Goal: Register for event/course

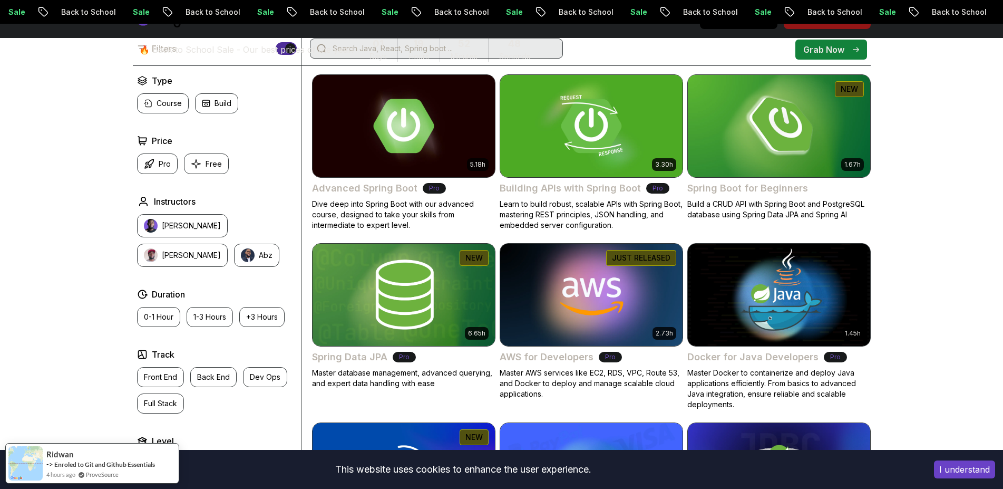
drag, startPoint x: 335, startPoint y: 100, endPoint x: 298, endPoint y: 111, distance: 39.0
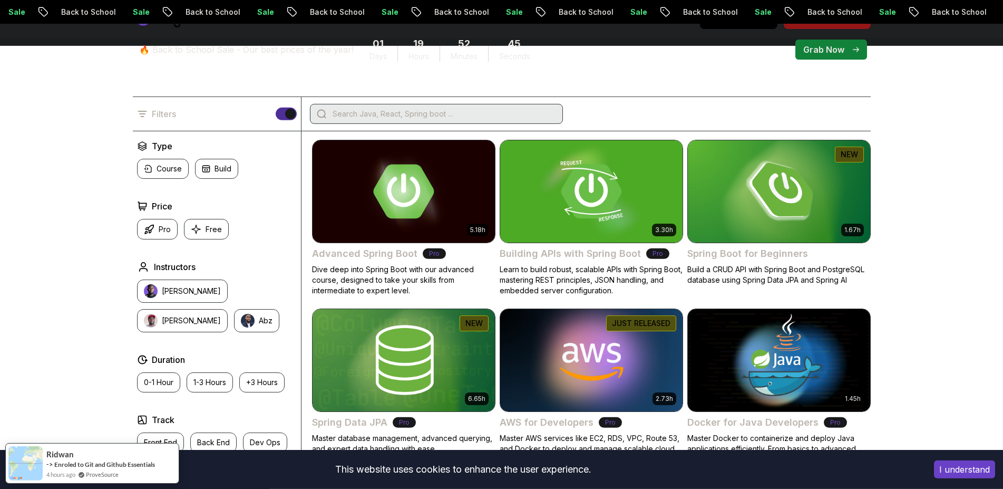
drag, startPoint x: 275, startPoint y: 132, endPoint x: 278, endPoint y: 119, distance: 13.2
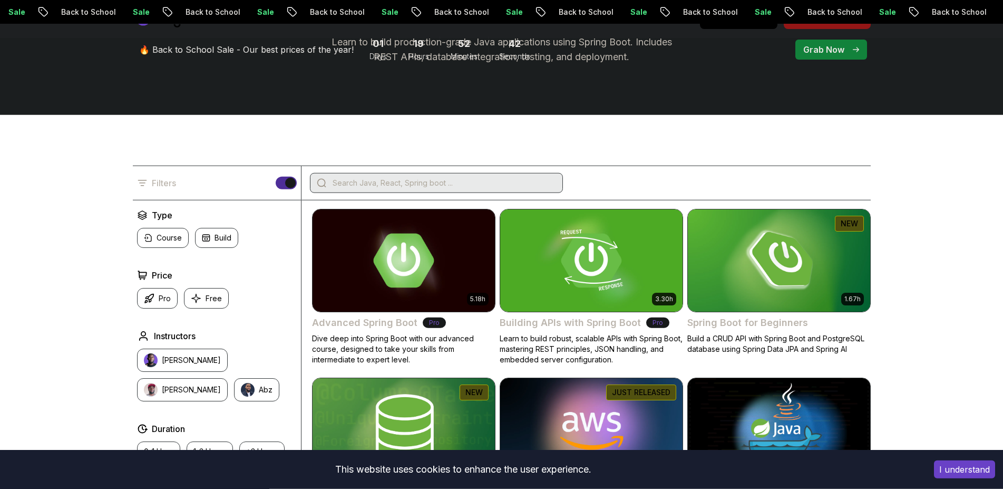
scroll to position [188, 0]
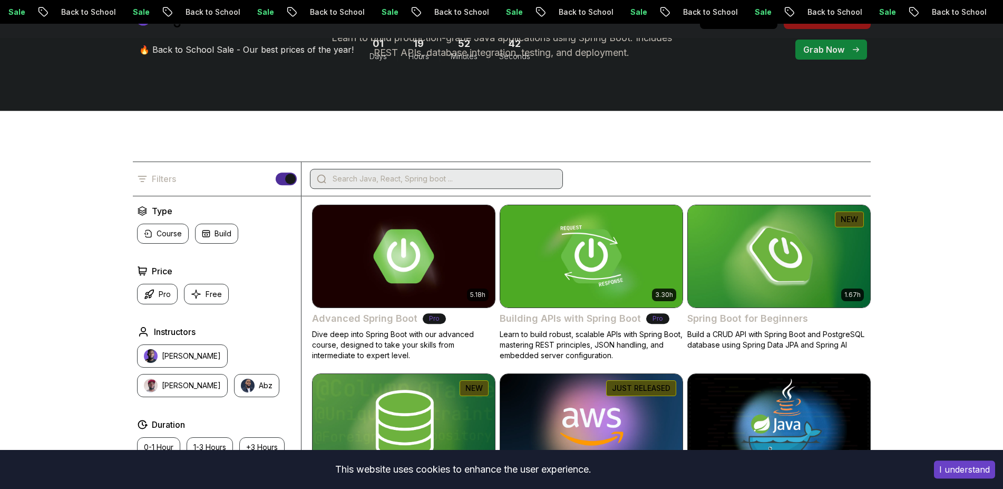
drag, startPoint x: 289, startPoint y: 96, endPoint x: 299, endPoint y: 110, distance: 17.0
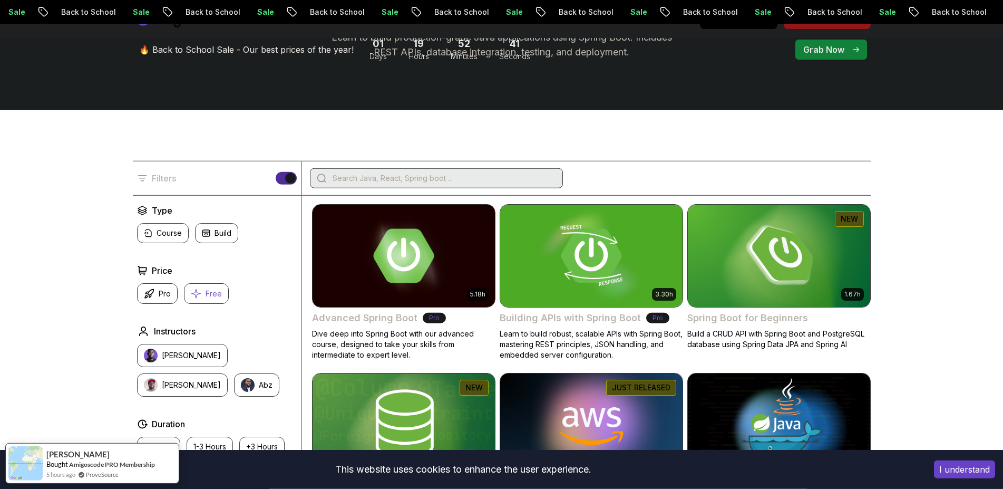
click at [216, 296] on p "Free" at bounding box center [214, 293] width 16 height 11
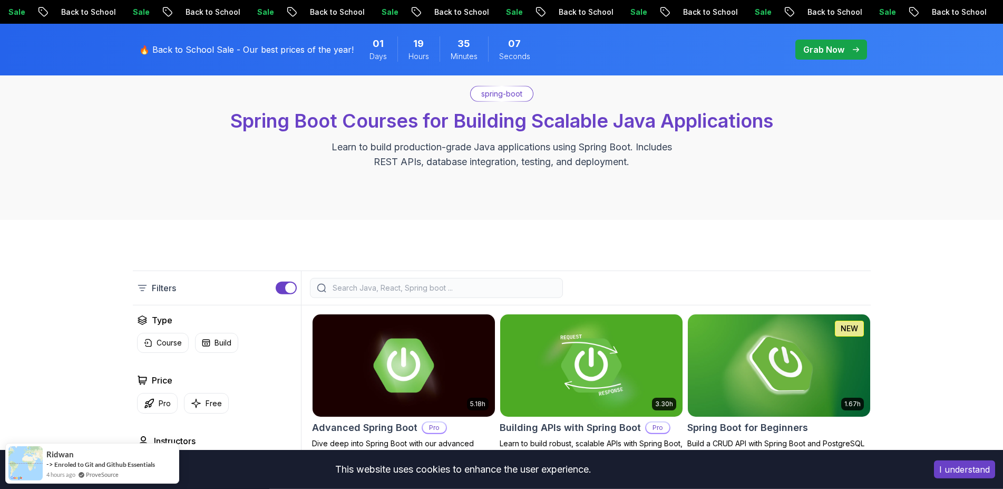
drag, startPoint x: 94, startPoint y: 171, endPoint x: 95, endPoint y: 154, distance: 16.9
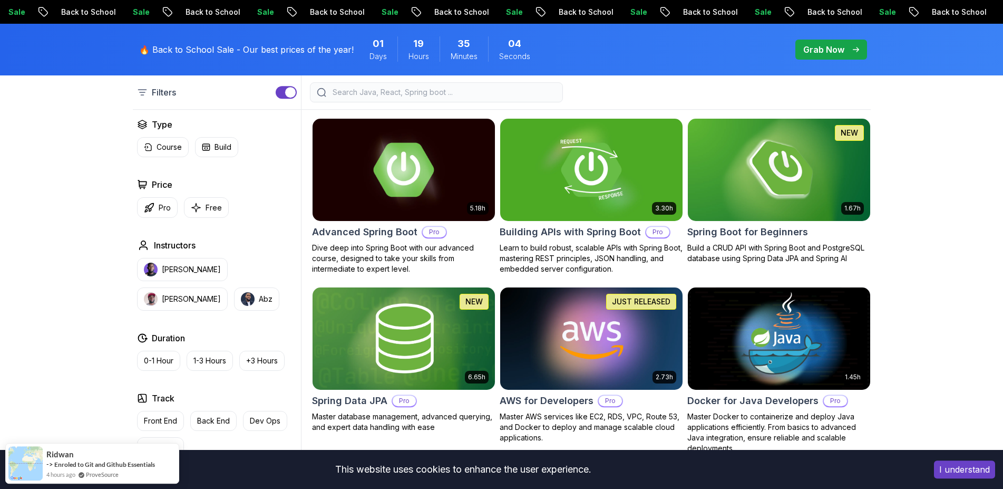
drag, startPoint x: 103, startPoint y: 168, endPoint x: 101, endPoint y: 188, distance: 20.1
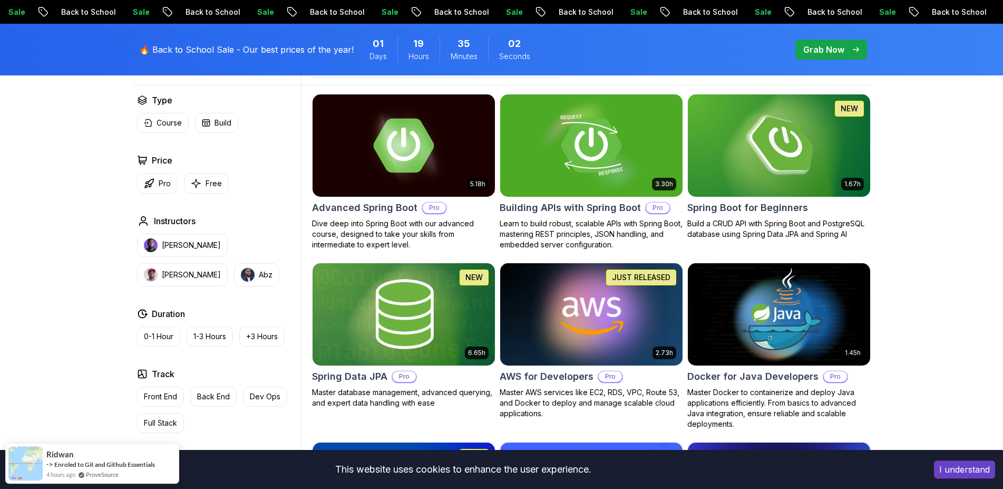
drag, startPoint x: 105, startPoint y: 179, endPoint x: 105, endPoint y: 197, distance: 18.4
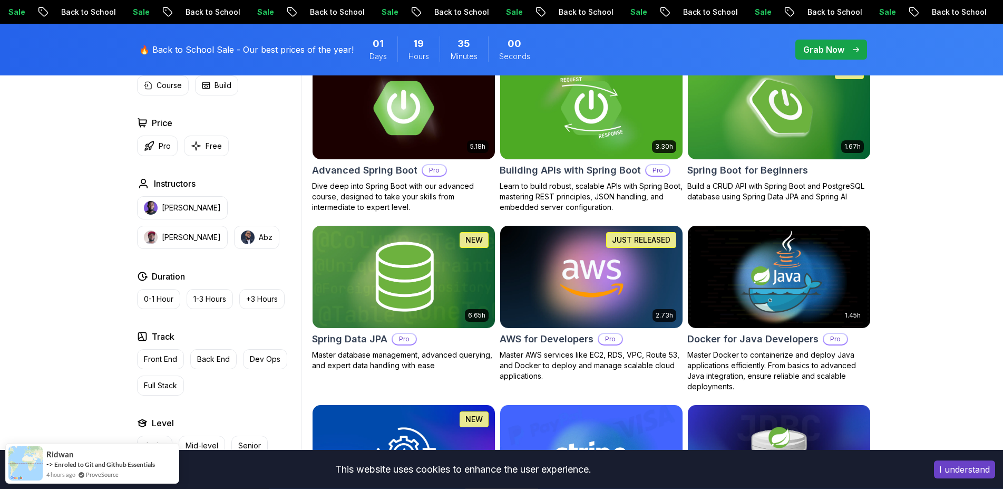
drag, startPoint x: 931, startPoint y: 232, endPoint x: 931, endPoint y: 259, distance: 27.4
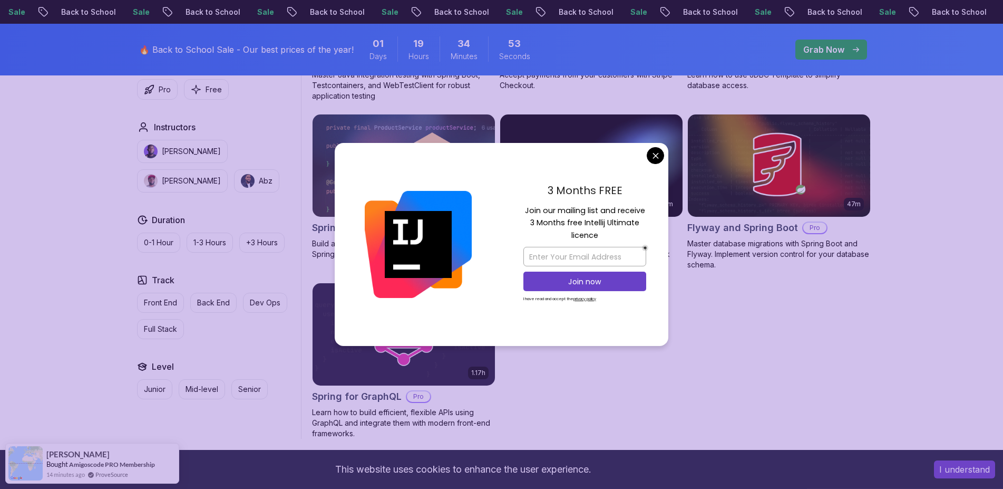
drag, startPoint x: 925, startPoint y: 248, endPoint x: 915, endPoint y: 272, distance: 26.7
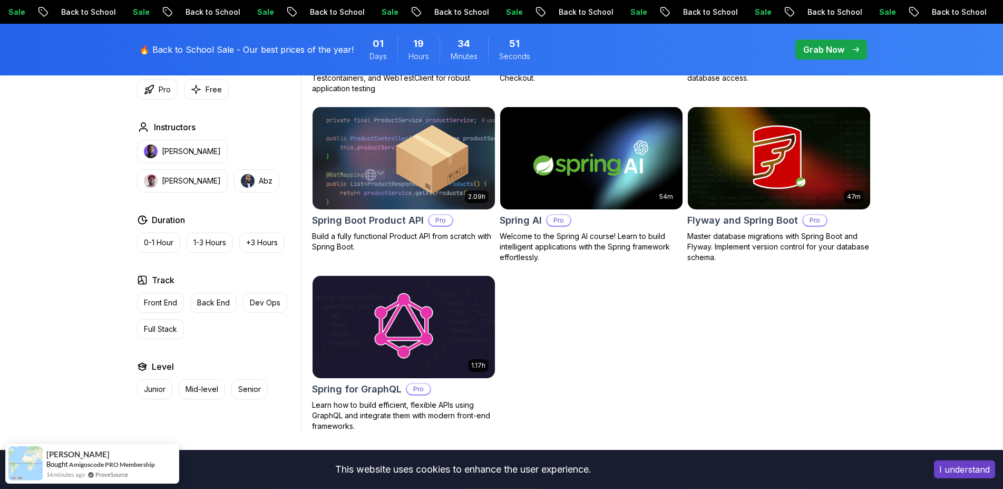
click at [651, 157] on body "Sale Back to School Sale Back to School Sale Back to School Sale Back to School…" at bounding box center [501, 97] width 1003 height 1796
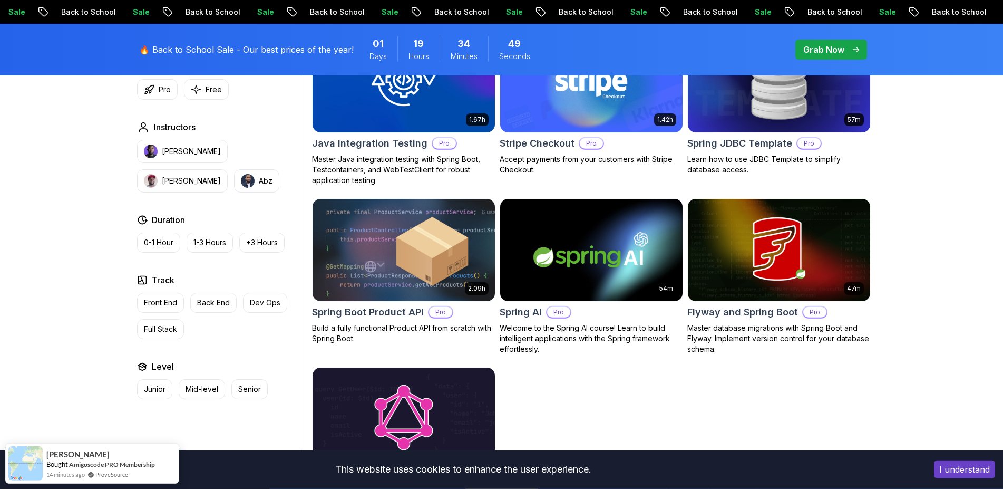
drag, startPoint x: 738, startPoint y: 348, endPoint x: 736, endPoint y: 326, distance: 21.7
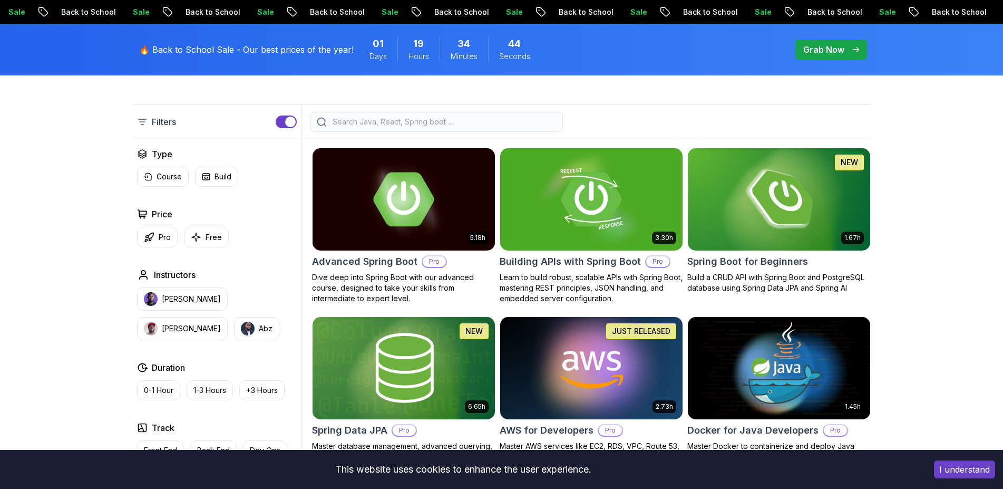
drag, startPoint x: 957, startPoint y: 355, endPoint x: 945, endPoint y: 337, distance: 22.1
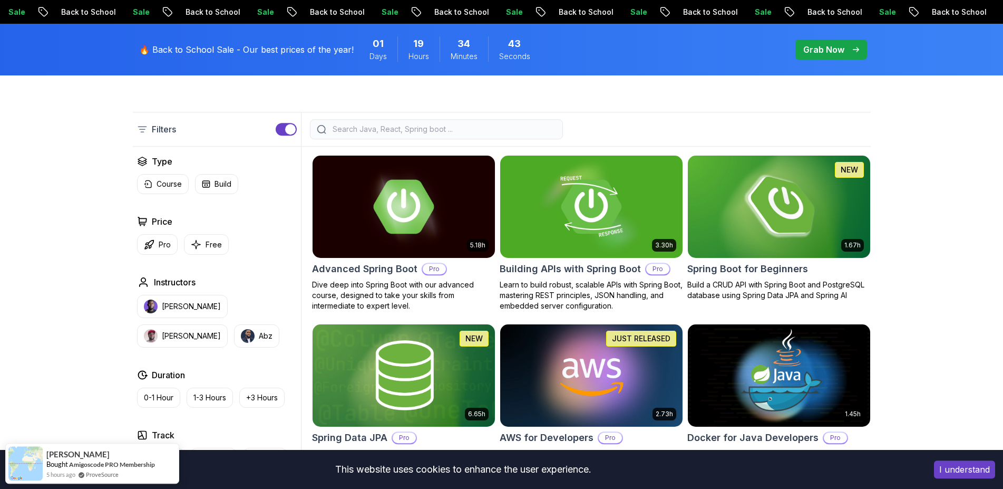
click at [771, 196] on img at bounding box center [778, 206] width 191 height 107
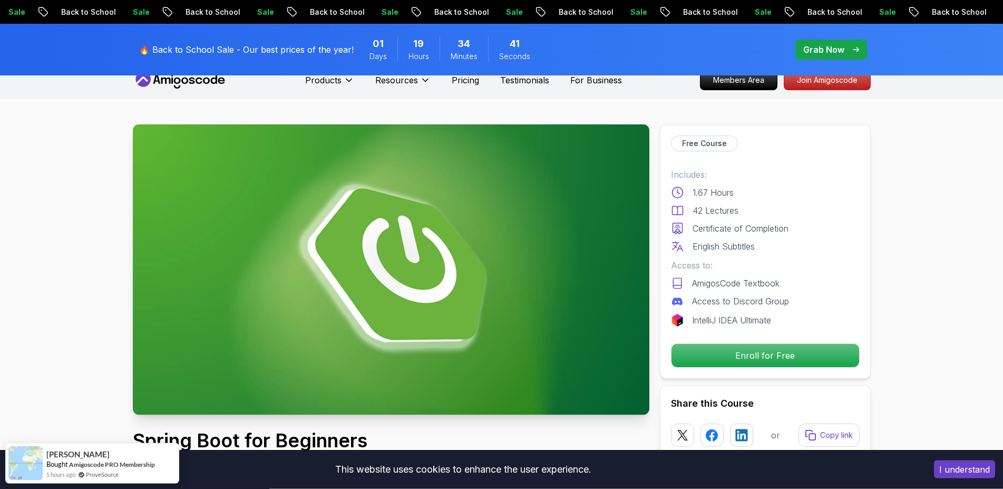
drag, startPoint x: 926, startPoint y: 282, endPoint x: 925, endPoint y: 259, distance: 23.7
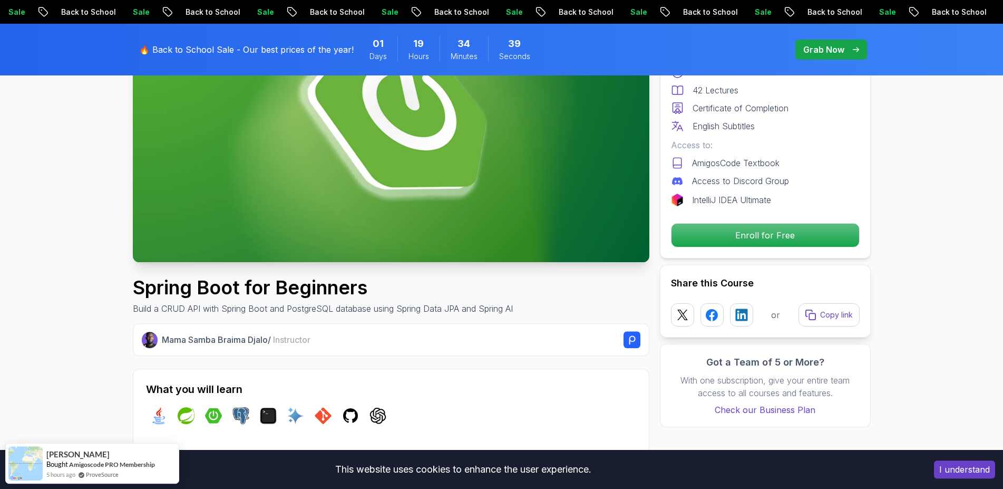
scroll to position [214, 0]
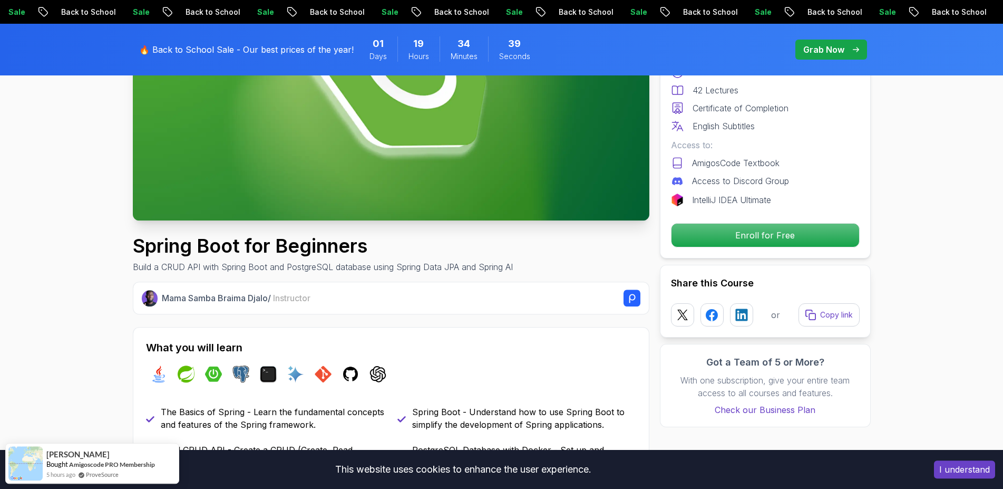
drag, startPoint x: 209, startPoint y: 259, endPoint x: 187, endPoint y: 291, distance: 38.3
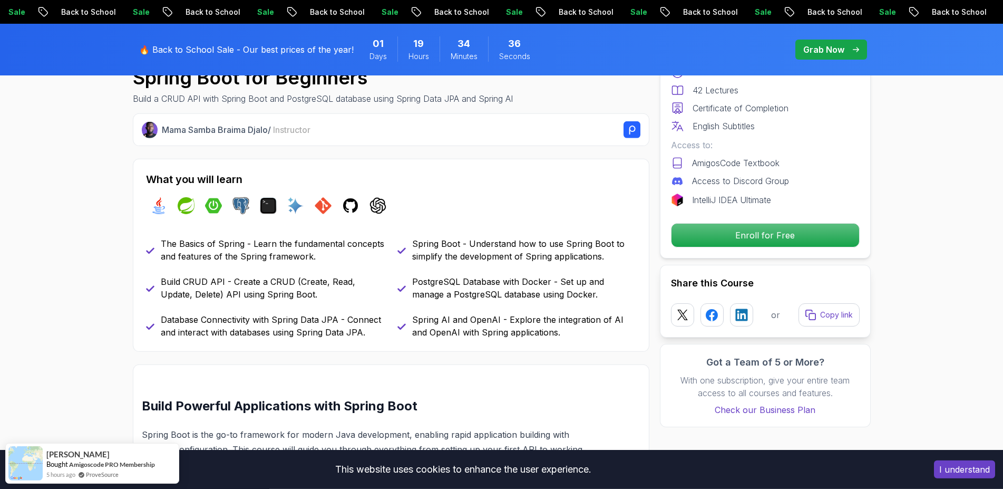
scroll to position [388, 0]
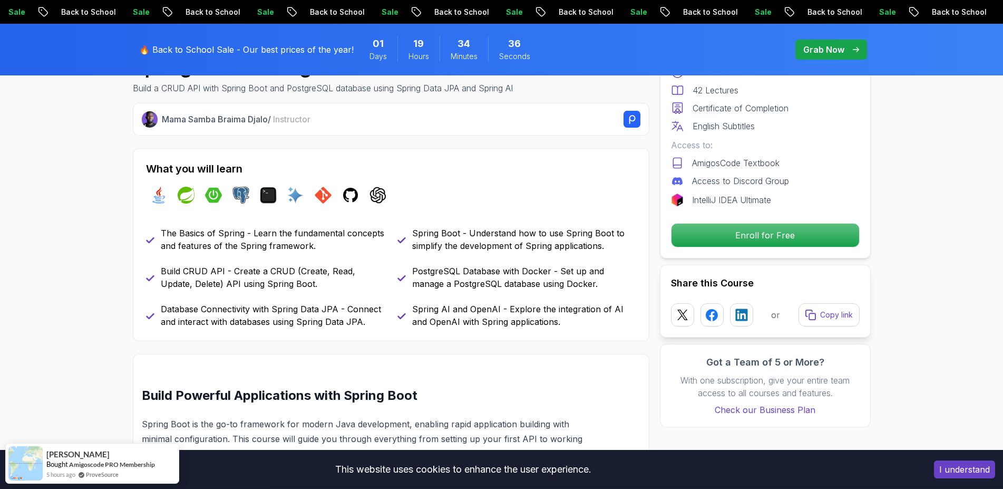
drag, startPoint x: 115, startPoint y: 278, endPoint x: 105, endPoint y: 299, distance: 23.1
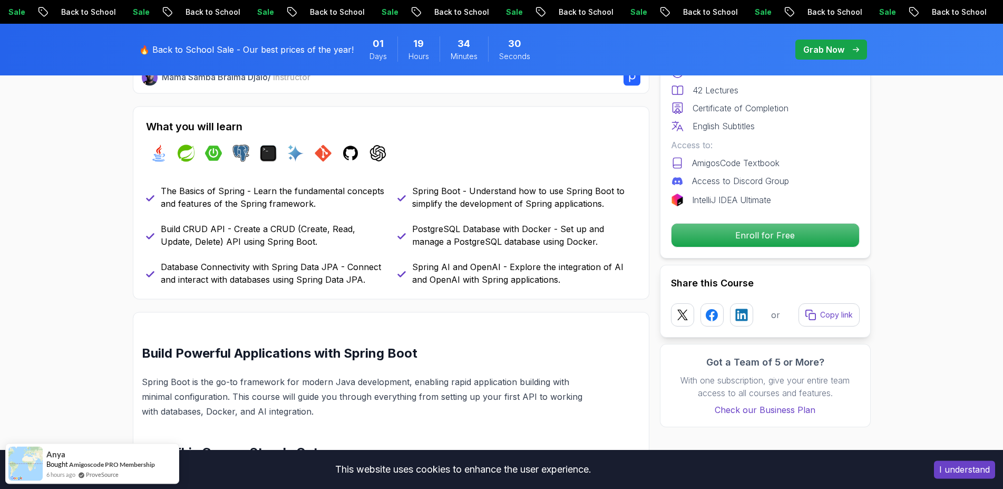
scroll to position [403, 0]
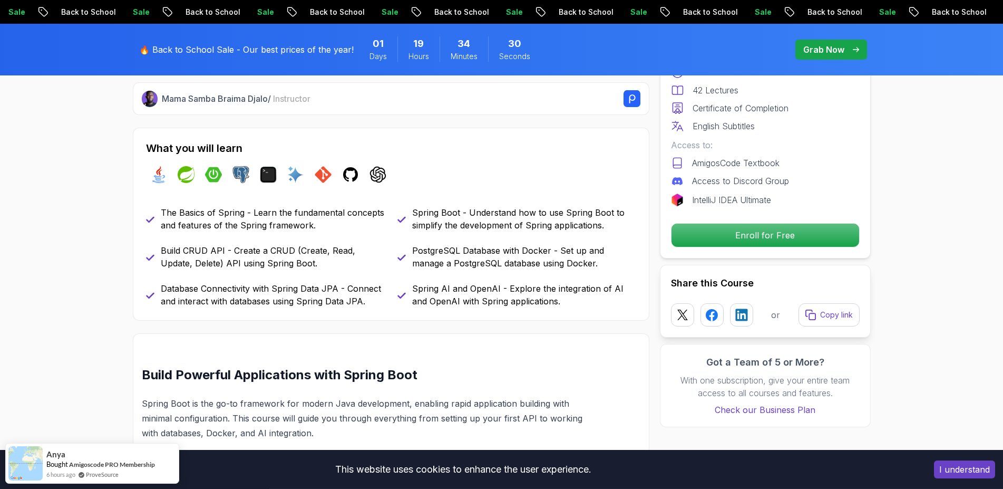
drag, startPoint x: 279, startPoint y: 293, endPoint x: 279, endPoint y: 265, distance: 27.9
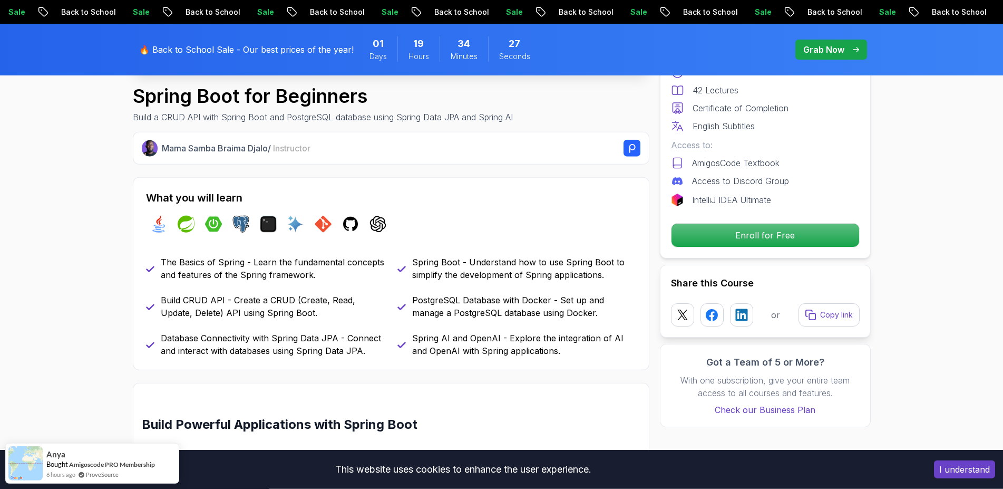
drag, startPoint x: 909, startPoint y: 195, endPoint x: 915, endPoint y: 174, distance: 21.7
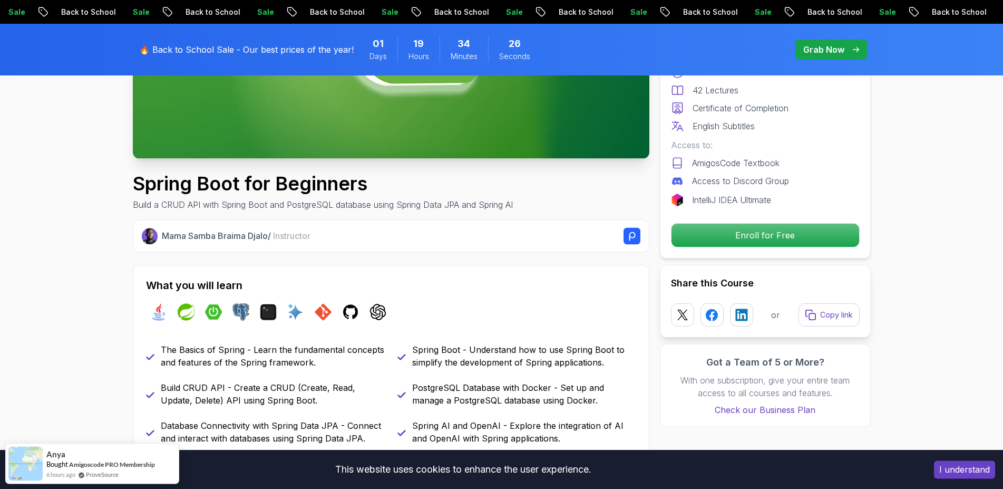
drag, startPoint x: 841, startPoint y: 132, endPoint x: 831, endPoint y: 111, distance: 23.3
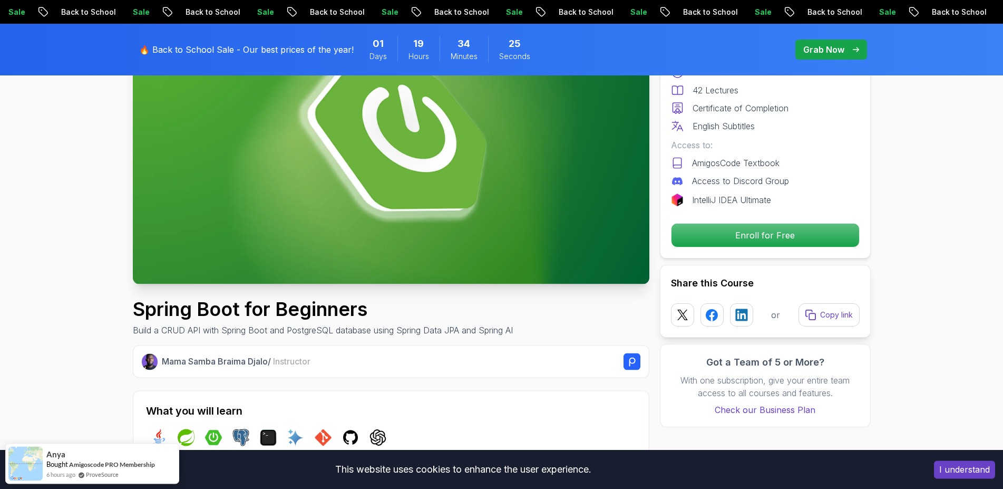
scroll to position [0, 0]
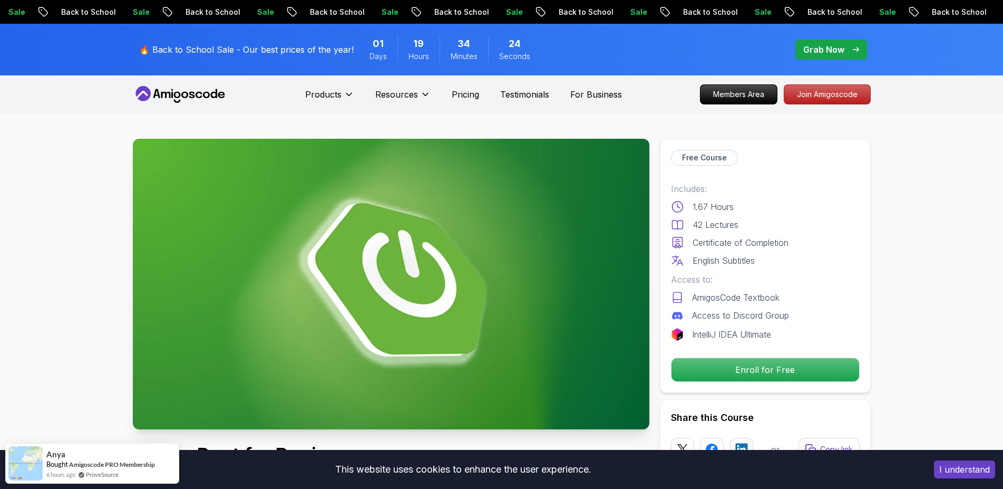
drag, startPoint x: 941, startPoint y: 200, endPoint x: 896, endPoint y: 123, distance: 88.6
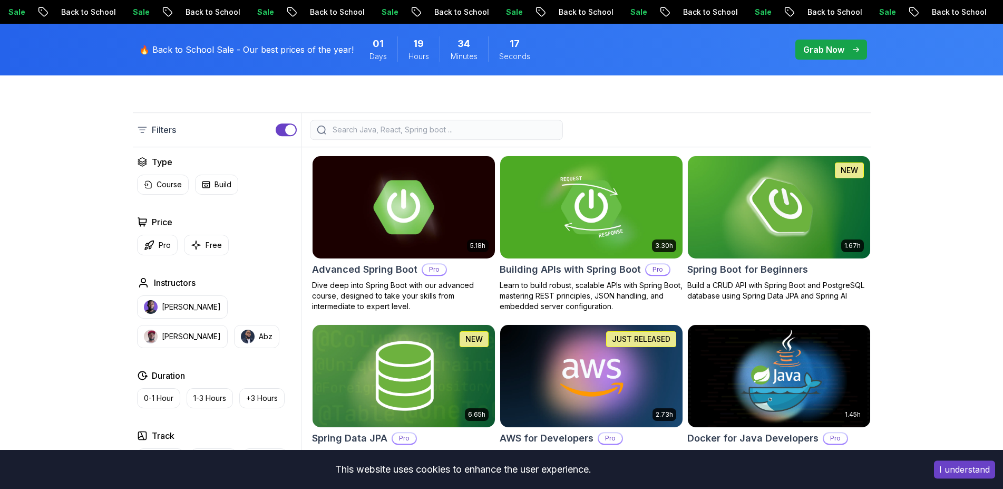
scroll to position [237, 0]
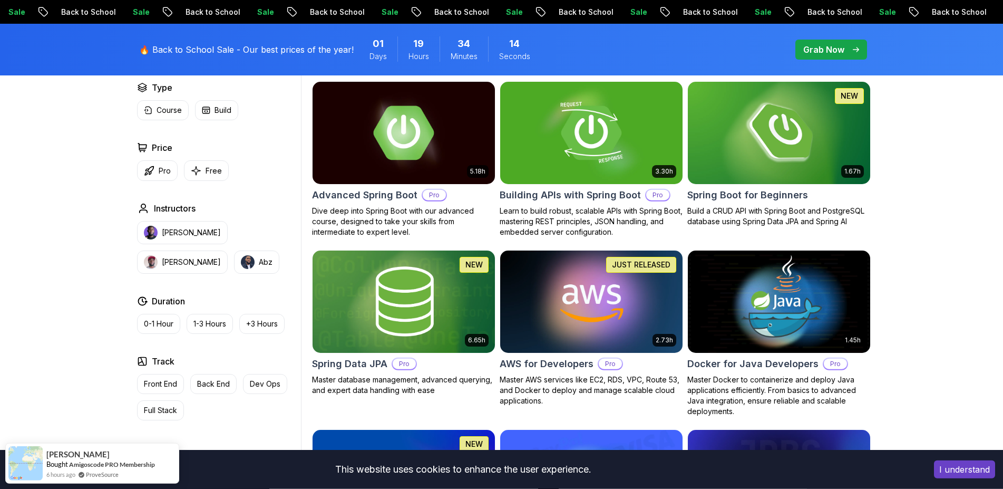
drag, startPoint x: 934, startPoint y: 279, endPoint x: 934, endPoint y: 297, distance: 18.4
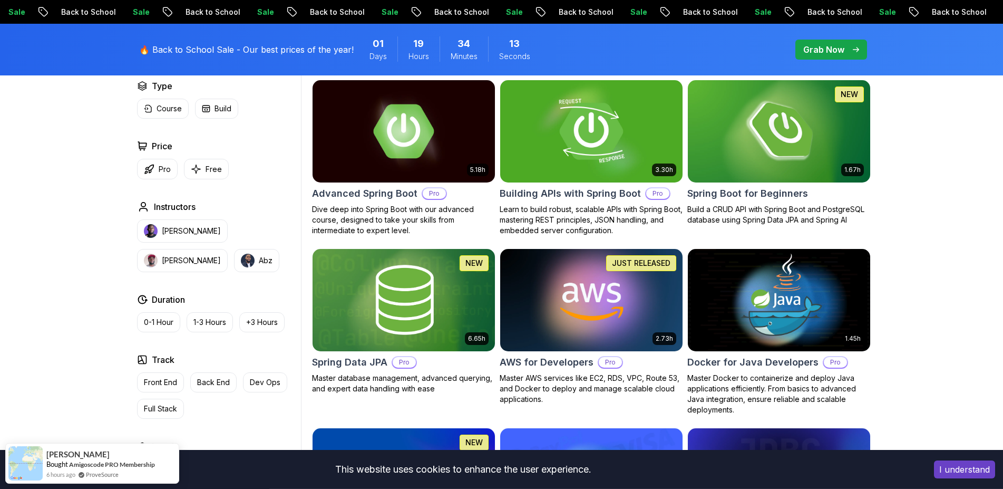
click at [598, 114] on img at bounding box center [590, 130] width 191 height 107
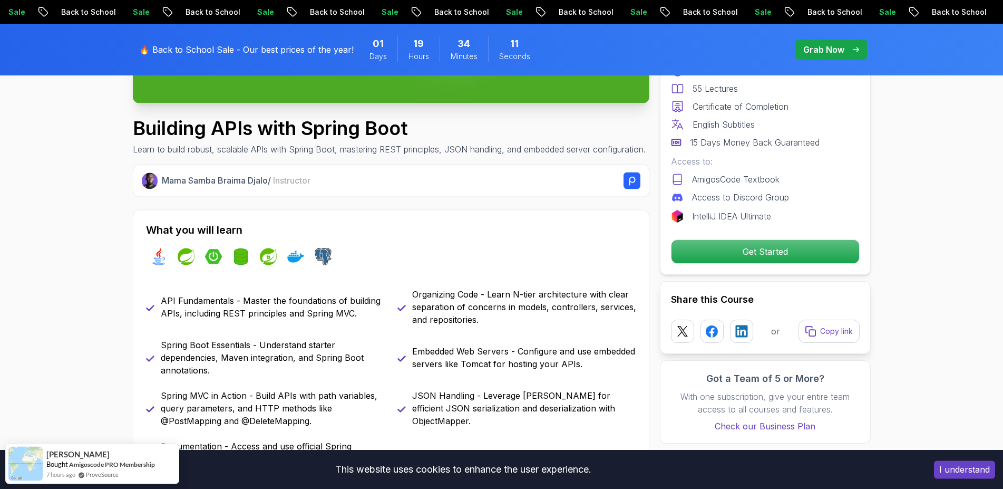
drag, startPoint x: 456, startPoint y: 214, endPoint x: 452, endPoint y: 251, distance: 37.1
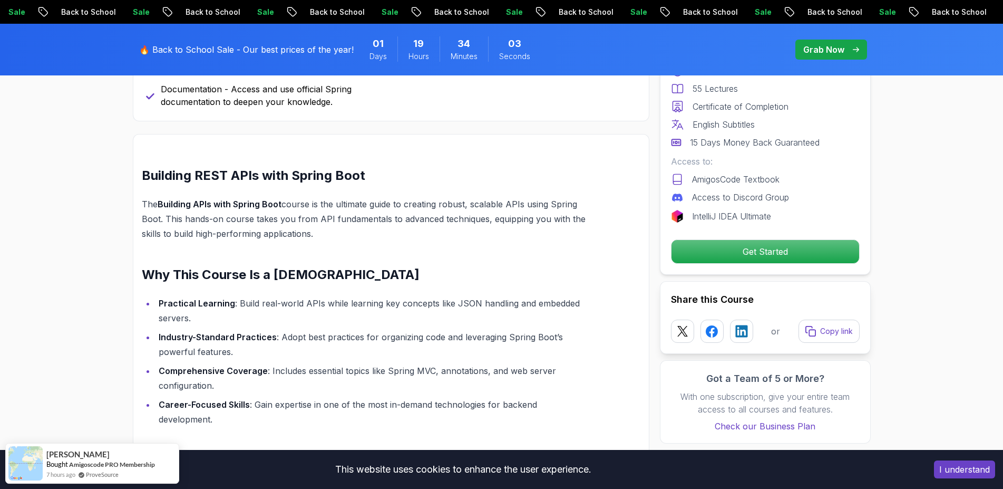
drag, startPoint x: 0, startPoint y: 259, endPoint x: 15, endPoint y: 273, distance: 20.9
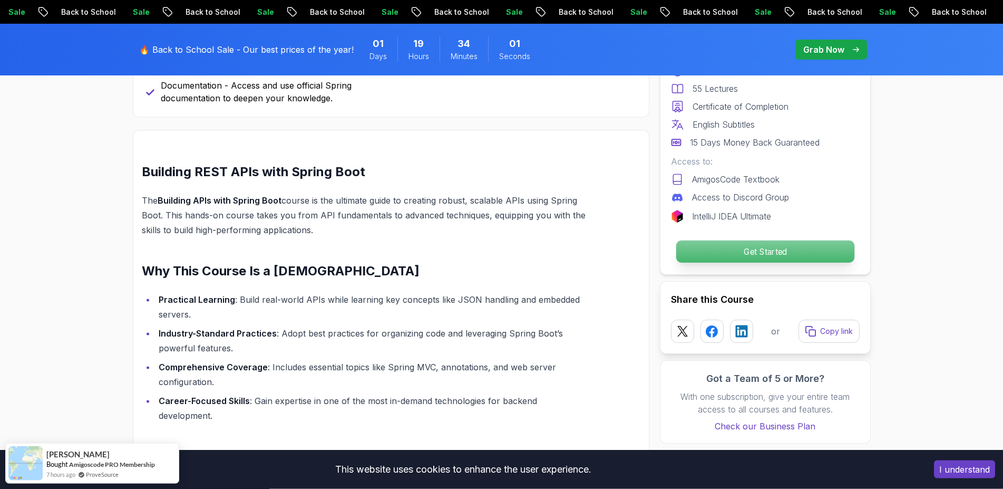
click at [719, 242] on p "Get Started" at bounding box center [765, 251] width 178 height 22
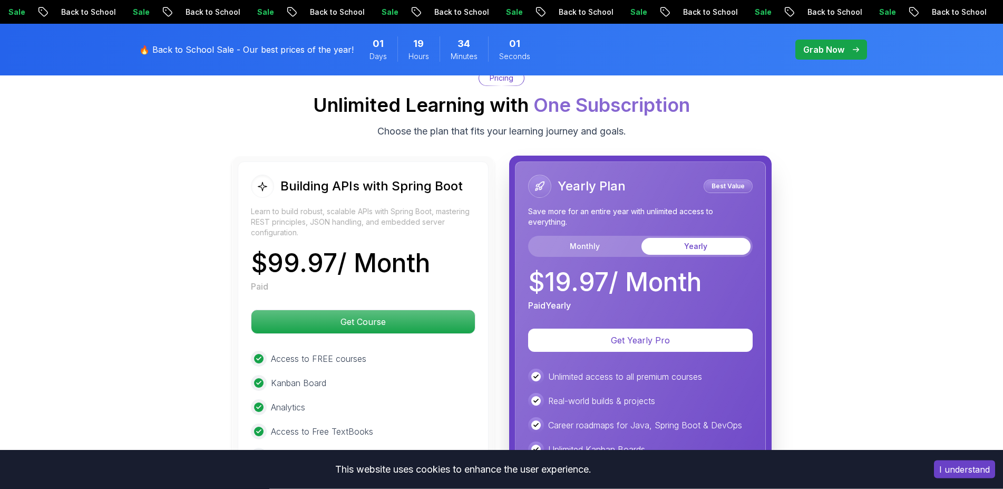
scroll to position [2455, 0]
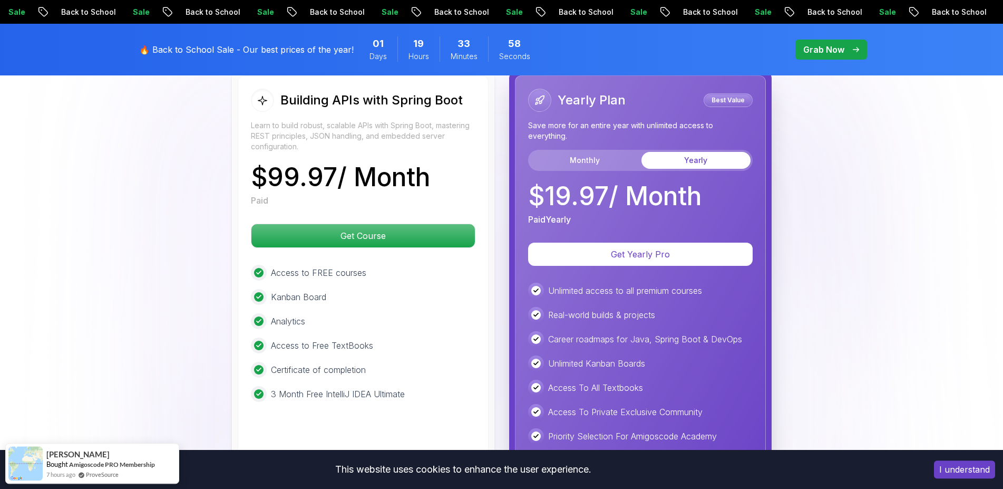
drag, startPoint x: 927, startPoint y: 314, endPoint x: 919, endPoint y: 334, distance: 21.5
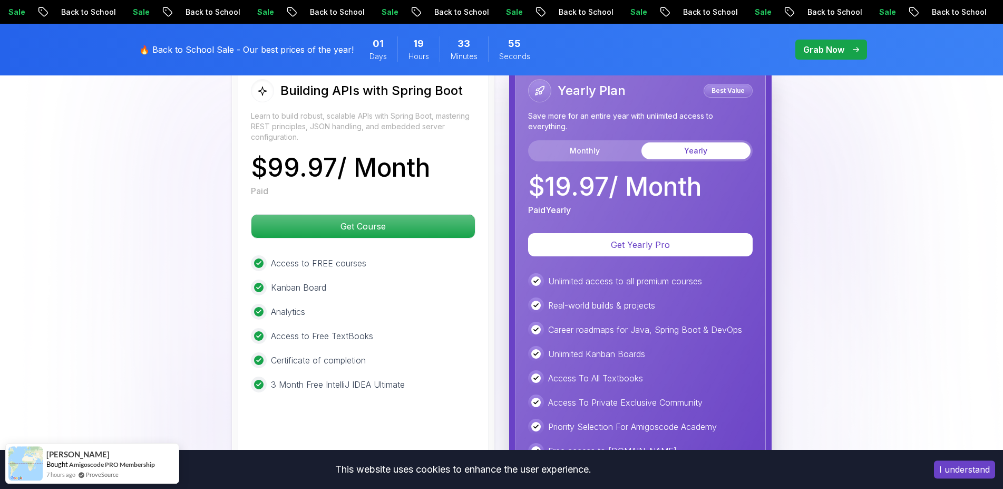
drag, startPoint x: 919, startPoint y: 334, endPoint x: 912, endPoint y: 348, distance: 15.6
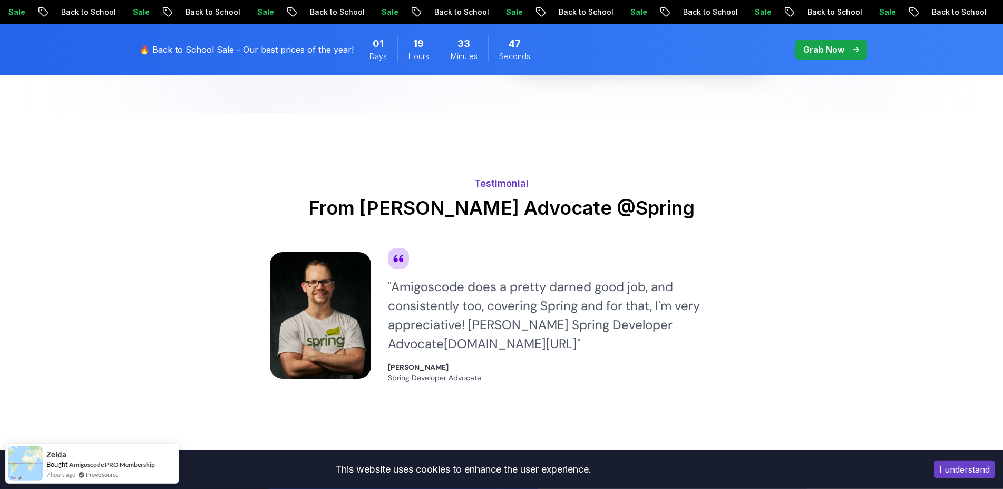
scroll to position [3025, 0]
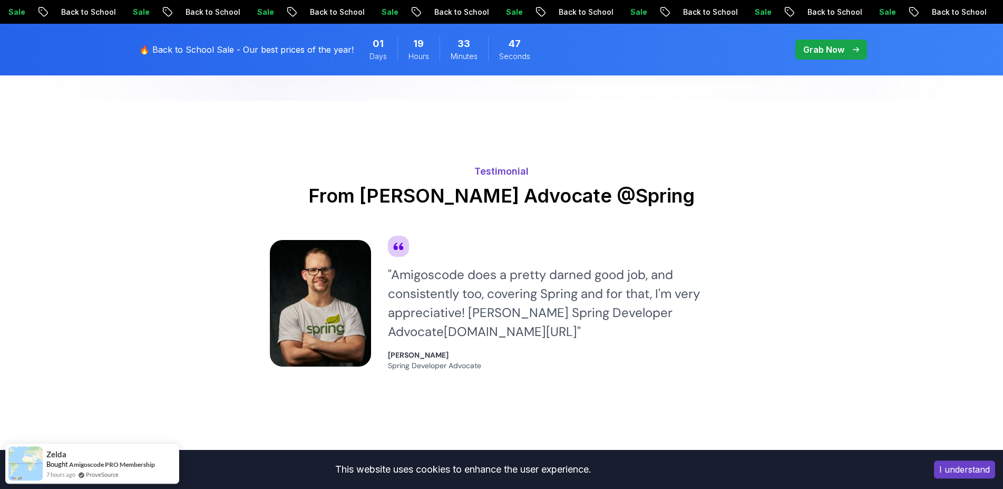
drag, startPoint x: 912, startPoint y: 348, endPoint x: 859, endPoint y: 345, distance: 53.3
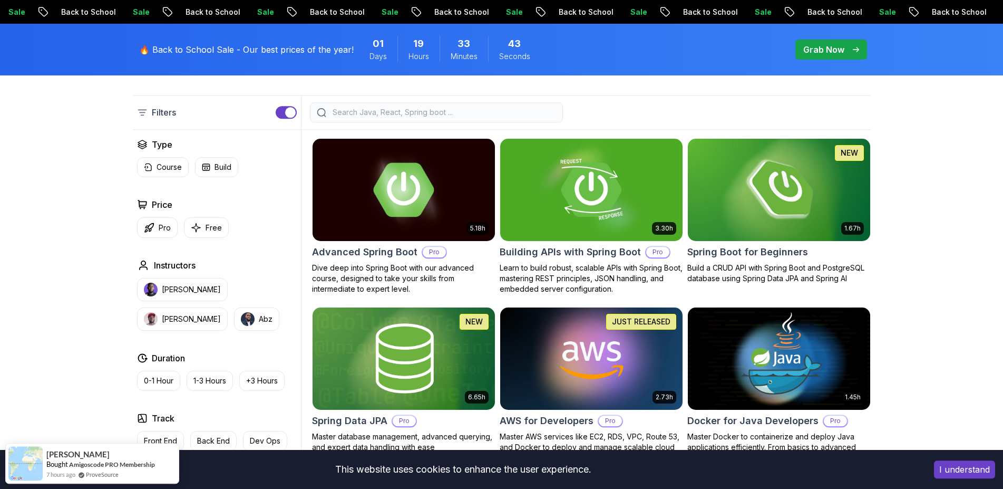
scroll to position [227, 0]
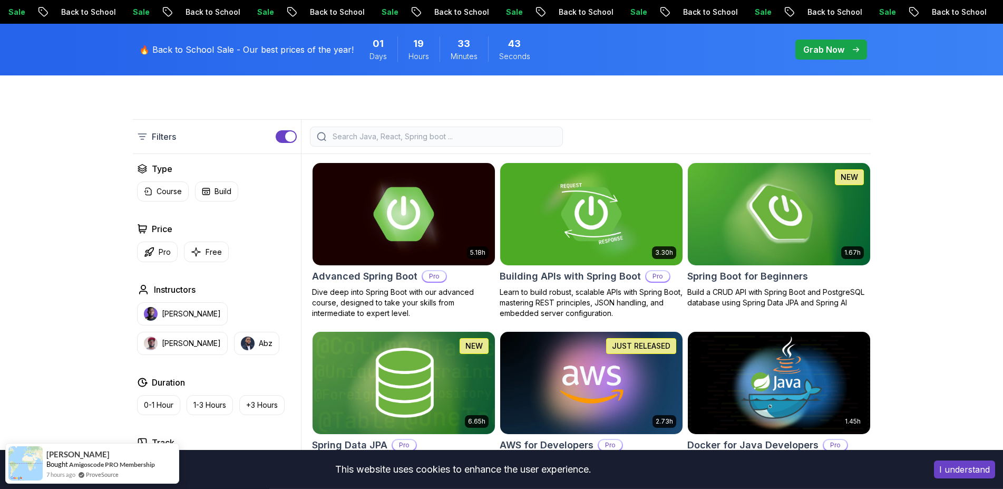
drag, startPoint x: 816, startPoint y: 310, endPoint x: 902, endPoint y: 277, distance: 91.4
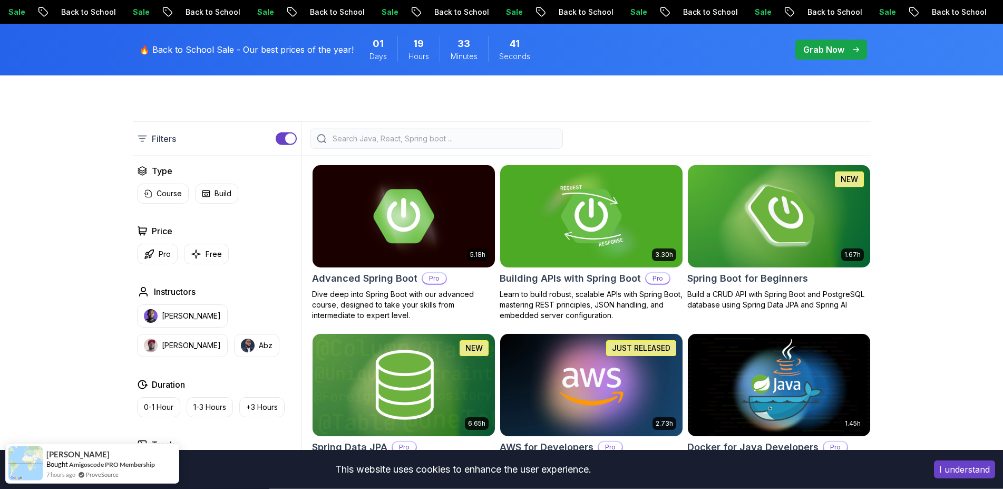
click at [798, 217] on img at bounding box center [778, 215] width 191 height 107
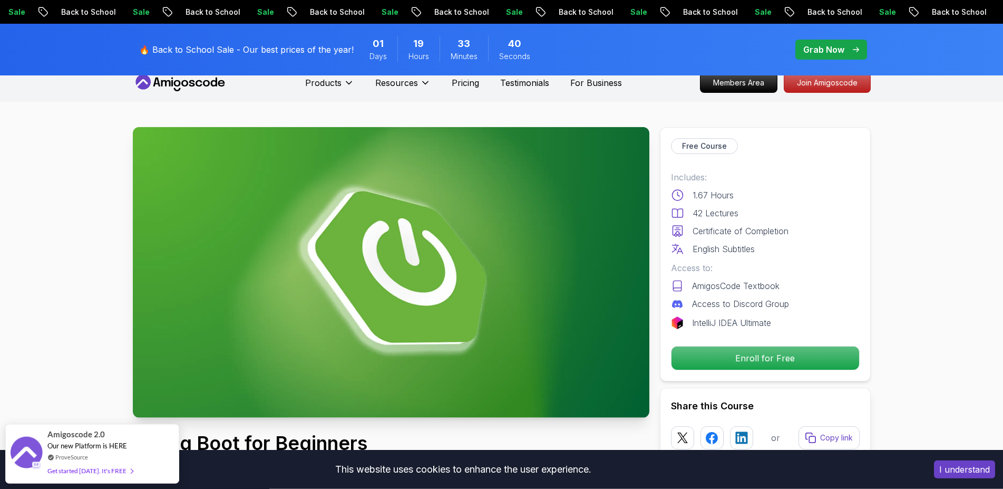
drag, startPoint x: 607, startPoint y: 285, endPoint x: 602, endPoint y: 304, distance: 19.6
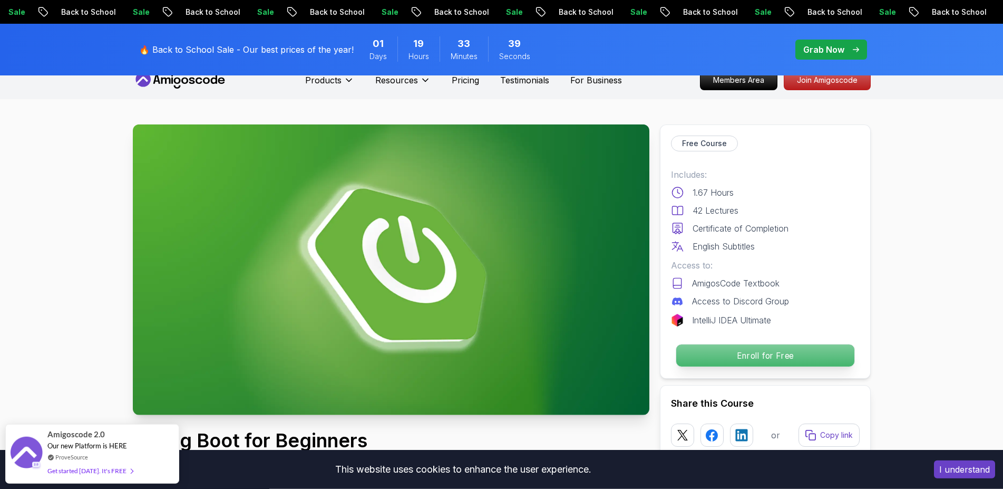
click at [722, 346] on p "Enroll for Free" at bounding box center [765, 355] width 178 height 22
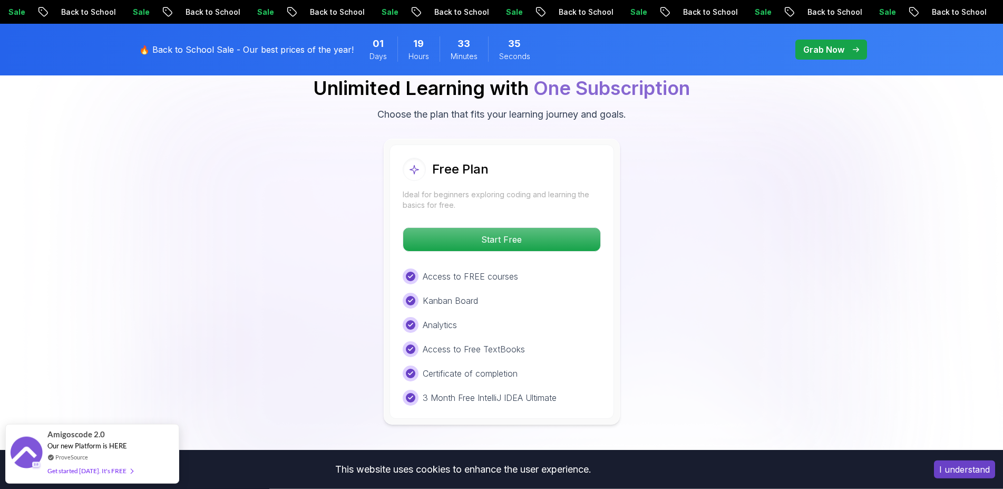
scroll to position [2190, 0]
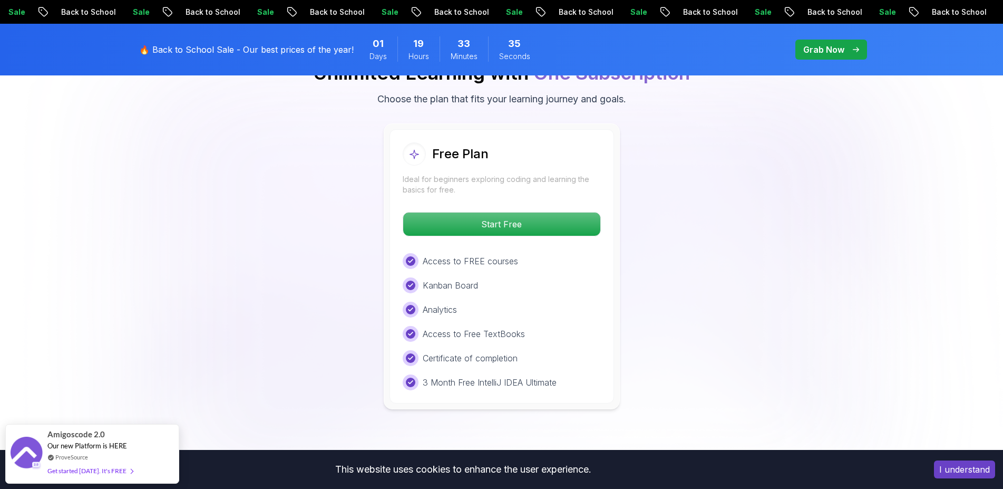
drag, startPoint x: 659, startPoint y: 238, endPoint x: 659, endPoint y: 258, distance: 19.5
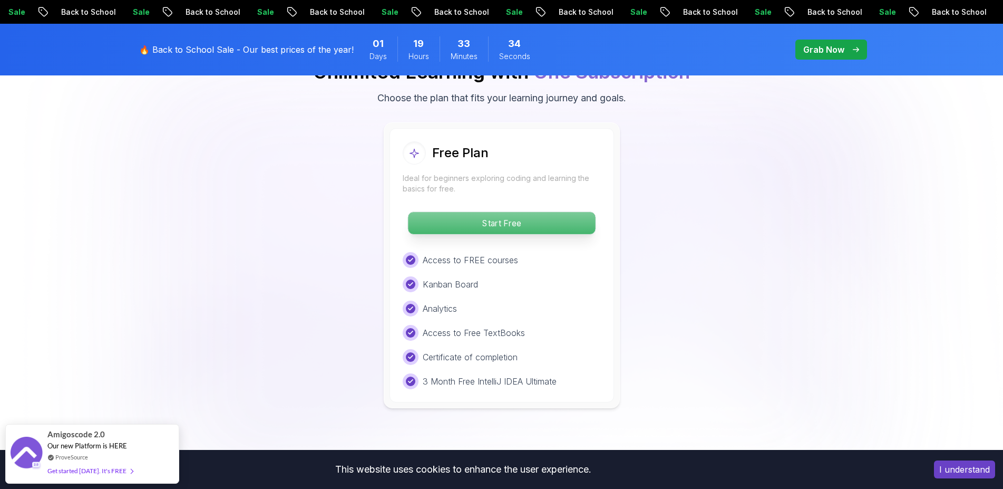
click at [531, 212] on p "Start Free" at bounding box center [501, 223] width 187 height 22
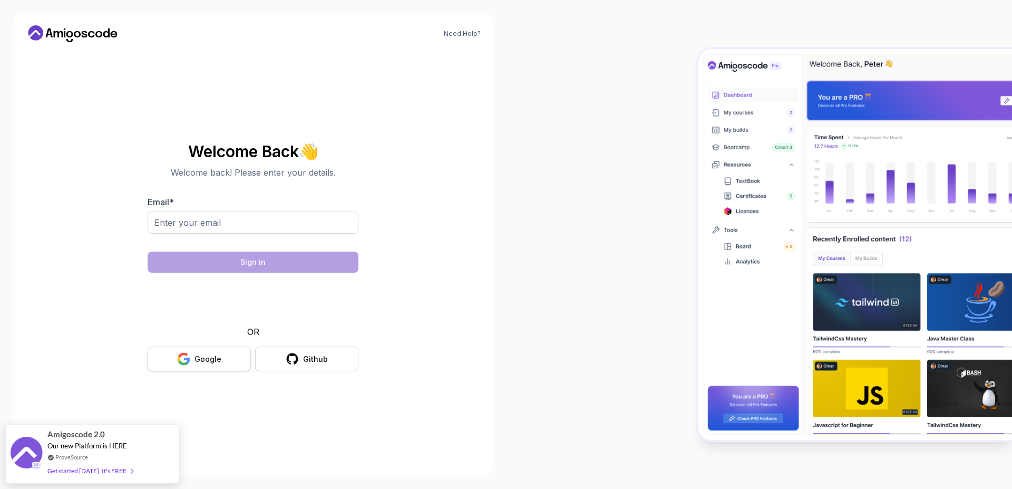
click at [206, 358] on div "Google" at bounding box center [207, 359] width 27 height 11
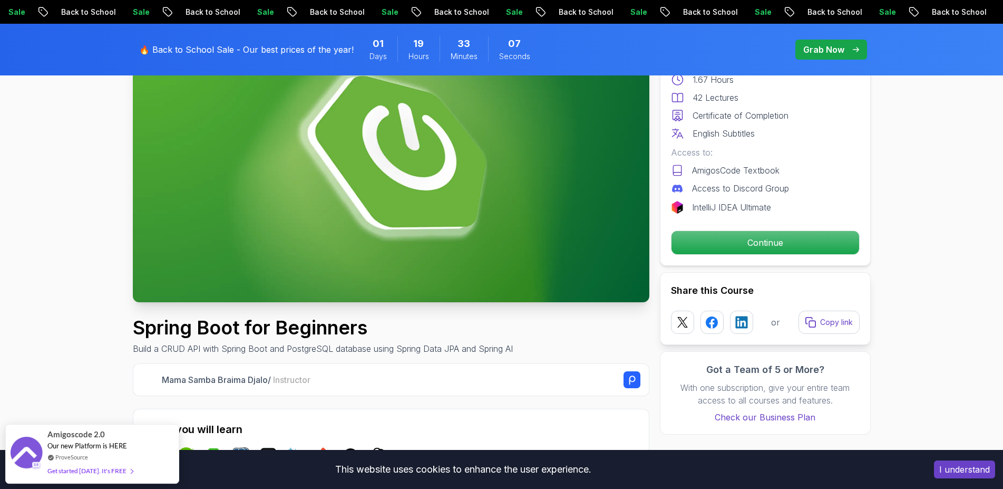
drag, startPoint x: 942, startPoint y: 319, endPoint x: 944, endPoint y: 329, distance: 10.2
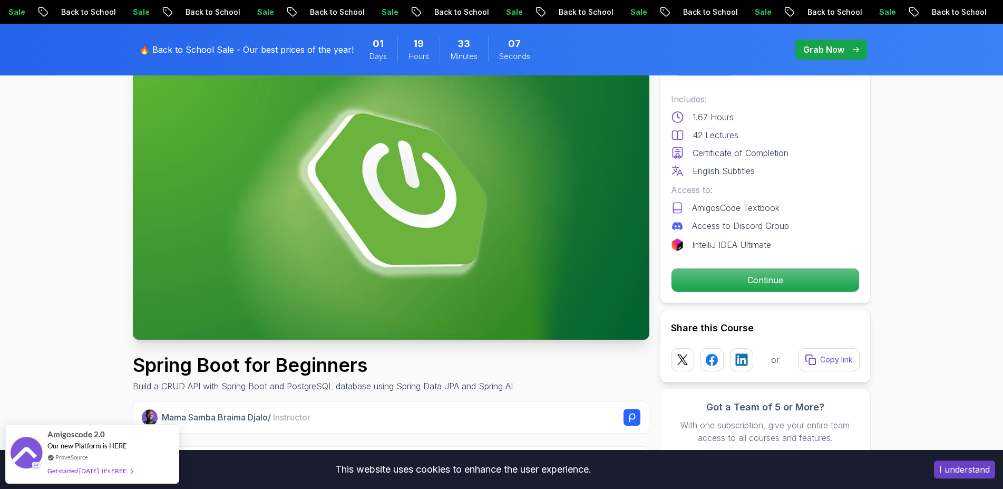
drag, startPoint x: 944, startPoint y: 329, endPoint x: 942, endPoint y: 298, distance: 31.7
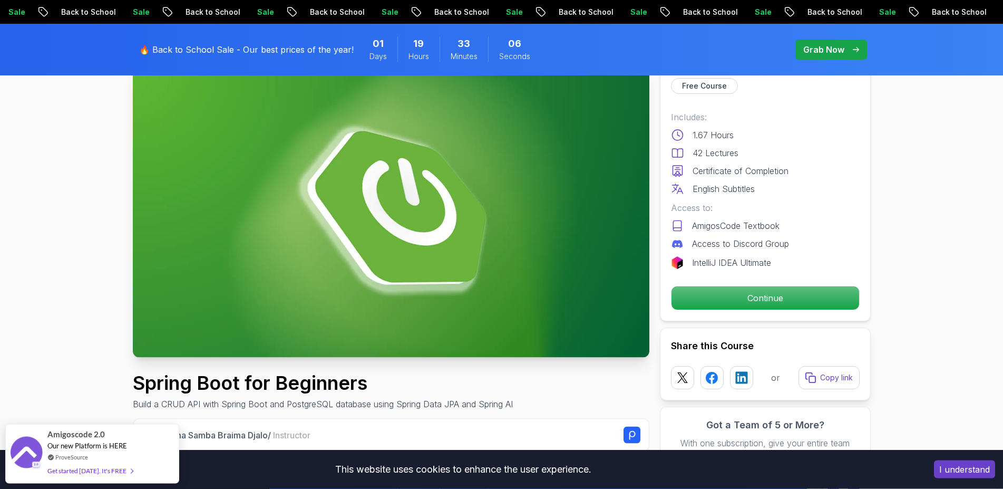
scroll to position [1, 0]
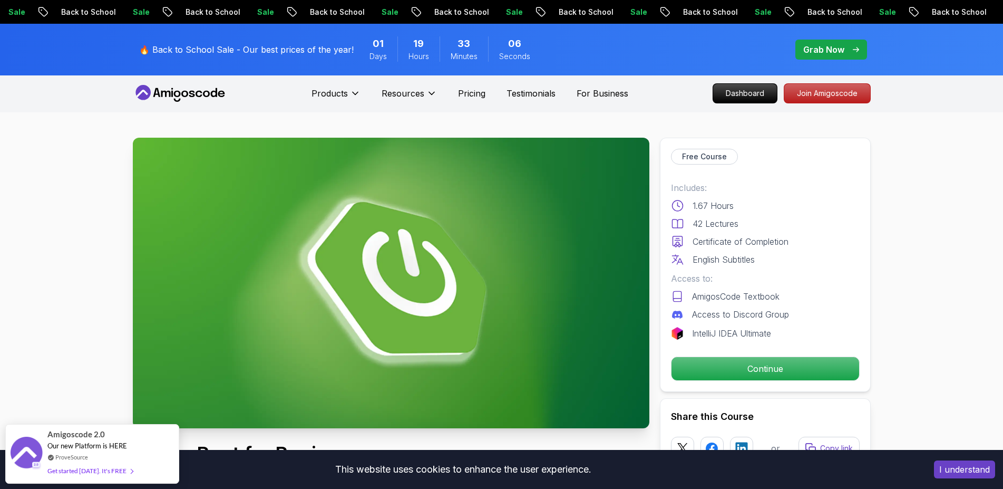
drag, startPoint x: 943, startPoint y: 304, endPoint x: 922, endPoint y: 252, distance: 55.8
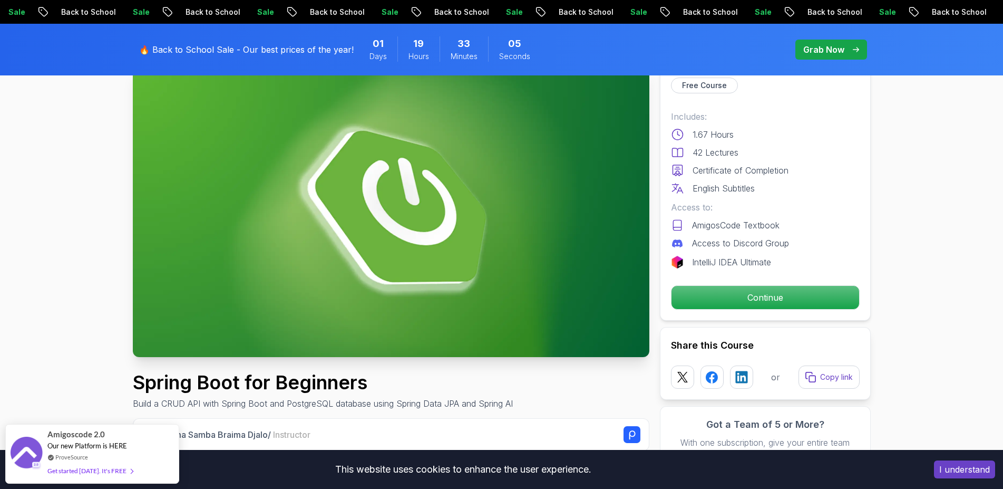
drag, startPoint x: 933, startPoint y: 300, endPoint x: 933, endPoint y: 307, distance: 7.4
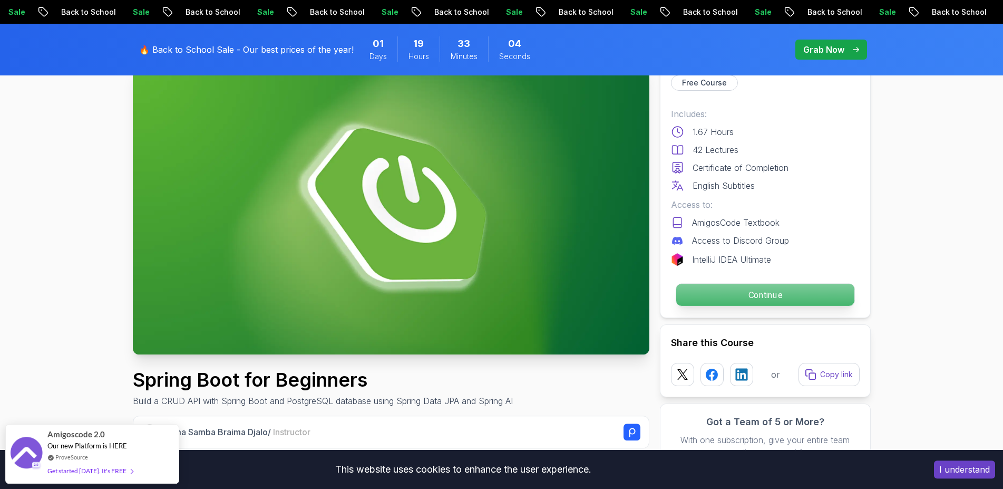
click at [807, 295] on p "Continue" at bounding box center [765, 295] width 178 height 22
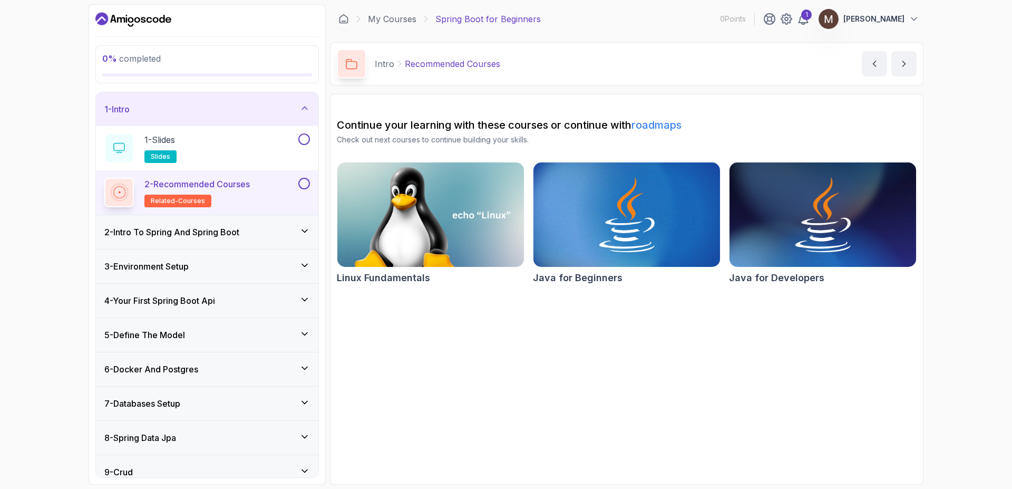
drag, startPoint x: 481, startPoint y: 309, endPoint x: 478, endPoint y: 329, distance: 20.2
drag, startPoint x: 37, startPoint y: 246, endPoint x: 41, endPoint y: 259, distance: 13.8
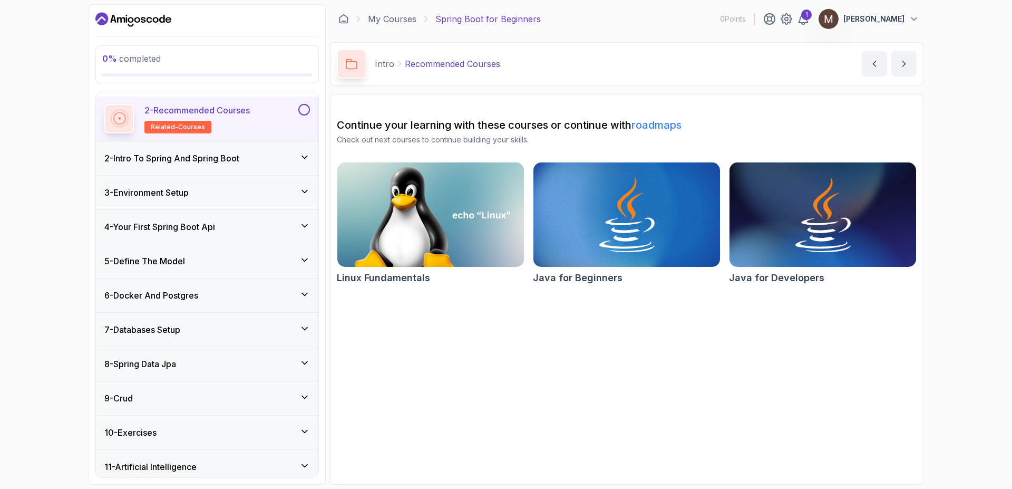
scroll to position [114, 0]
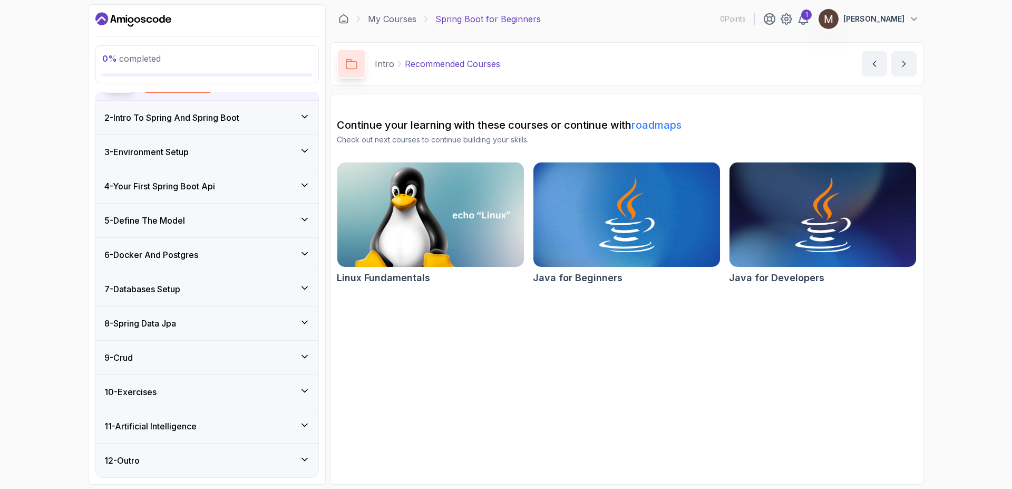
click at [255, 366] on div "9 - Crud" at bounding box center [207, 357] width 222 height 34
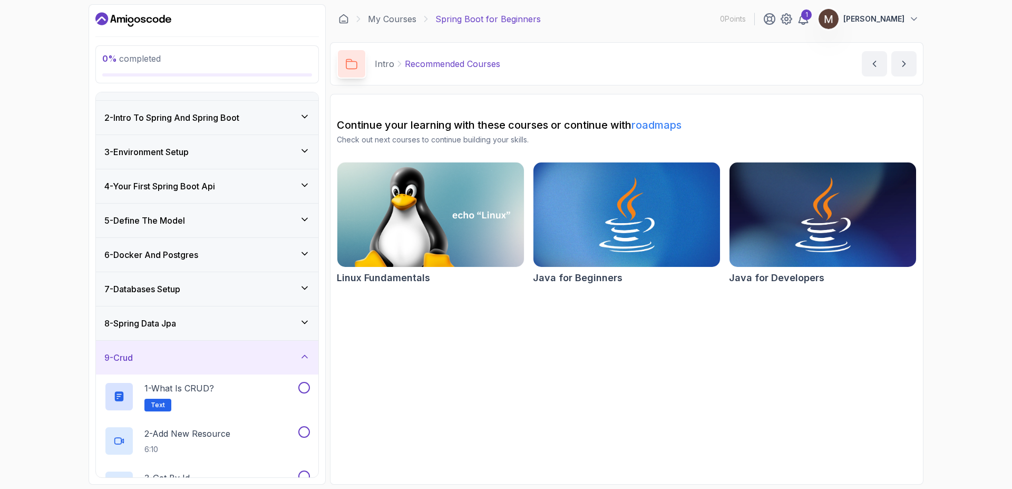
click at [280, 319] on div "8 - Spring Data Jpa" at bounding box center [207, 323] width 206 height 13
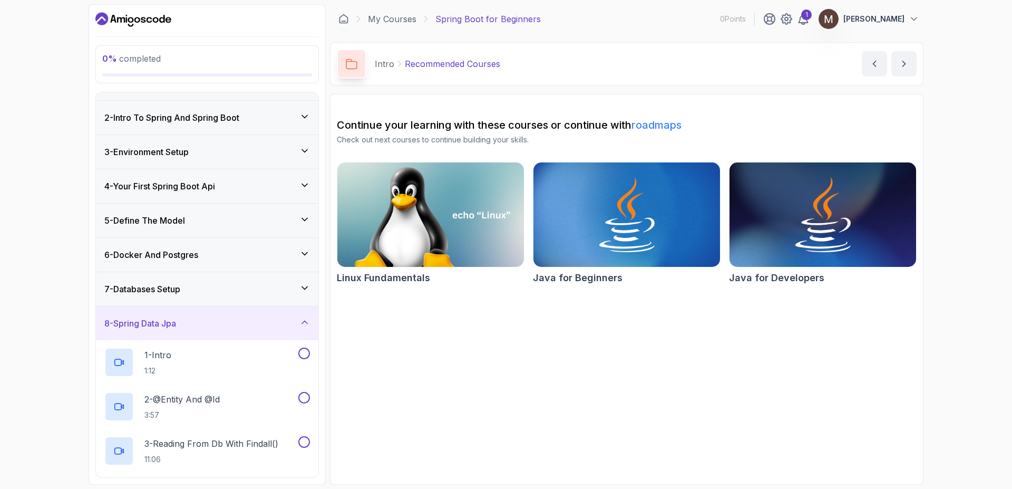
click at [285, 321] on div "8 - Spring Data Jpa" at bounding box center [207, 323] width 206 height 13
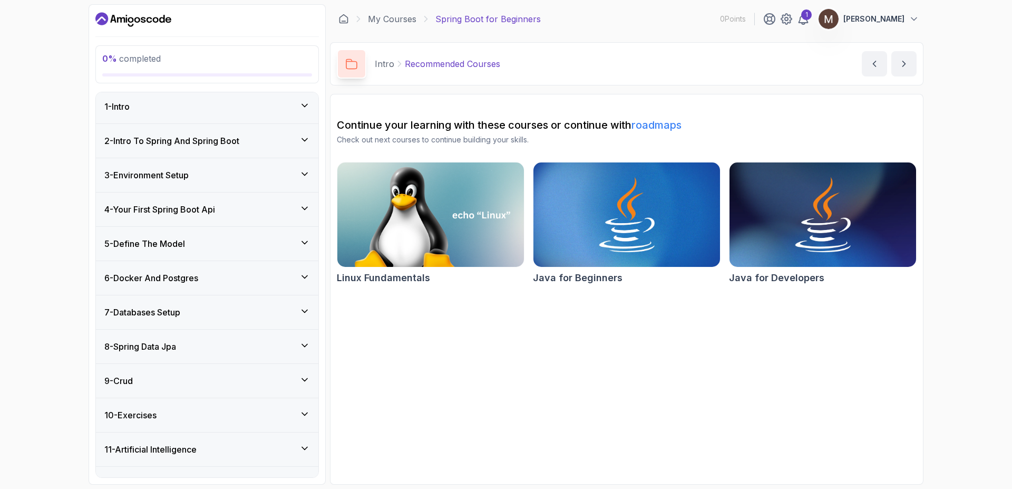
scroll to position [0, 0]
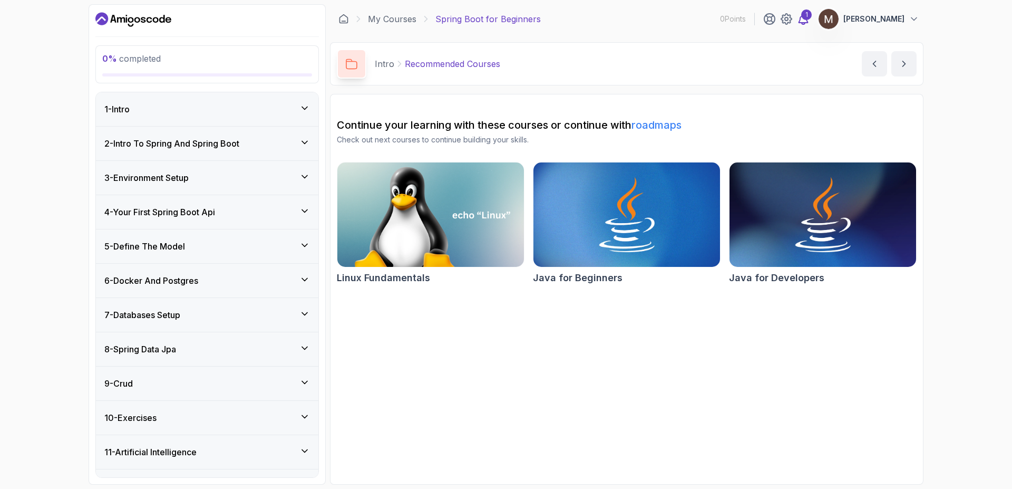
click at [804, 18] on div "1" at bounding box center [806, 14] width 11 height 11
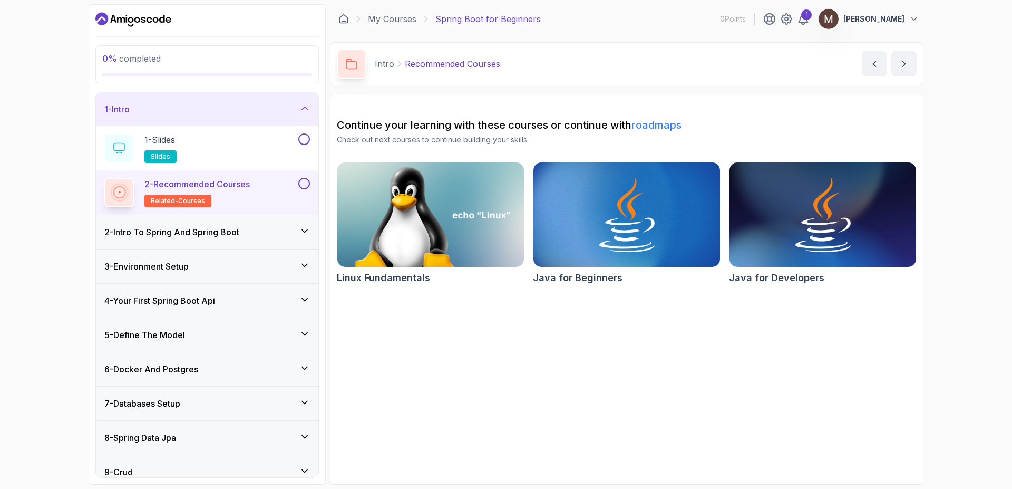
click at [228, 255] on div "3 - Environment Setup" at bounding box center [207, 266] width 222 height 34
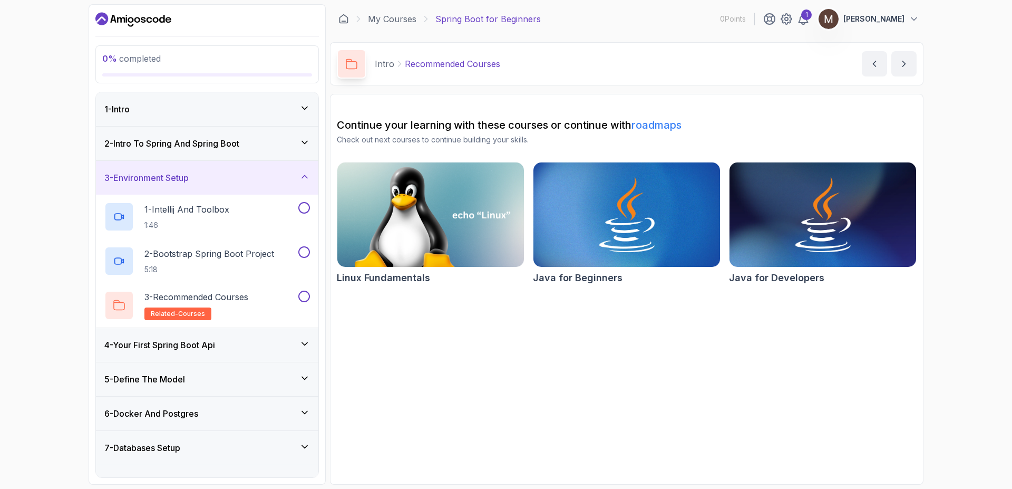
click at [251, 173] on div "3 - Environment Setup" at bounding box center [207, 177] width 206 height 13
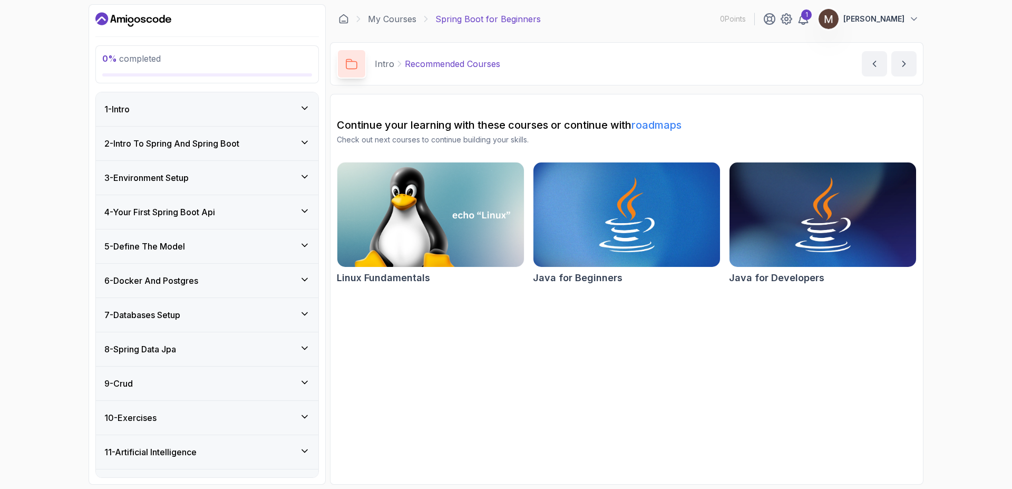
click at [224, 216] on div "4 - Your First Spring Boot Api" at bounding box center [207, 212] width 206 height 13
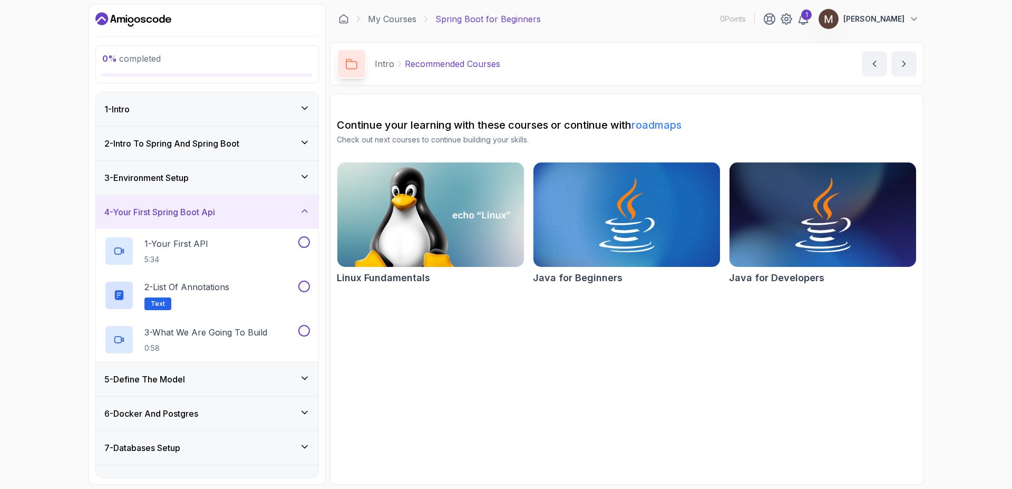
click at [230, 208] on div "4 - Your First Spring Boot Api" at bounding box center [207, 212] width 206 height 13
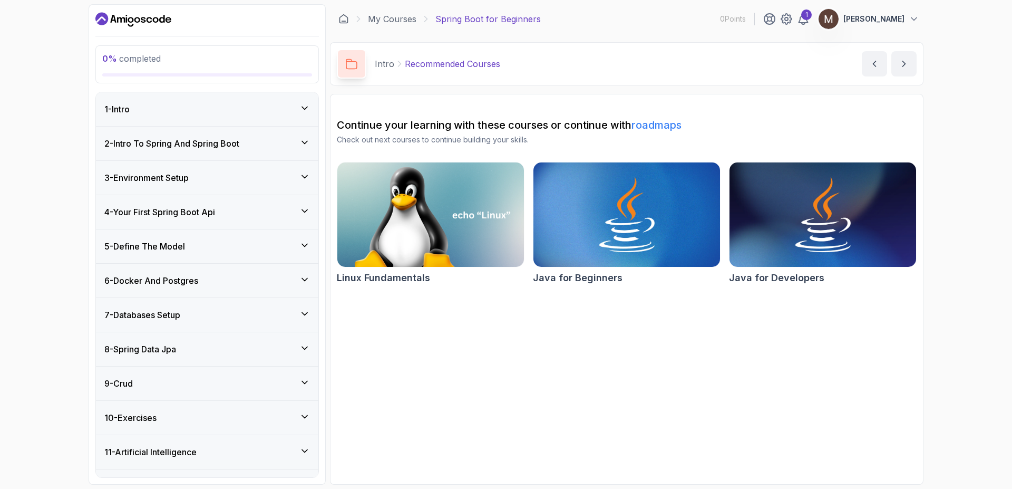
click at [209, 249] on div "5 - Define The Model" at bounding box center [207, 246] width 206 height 13
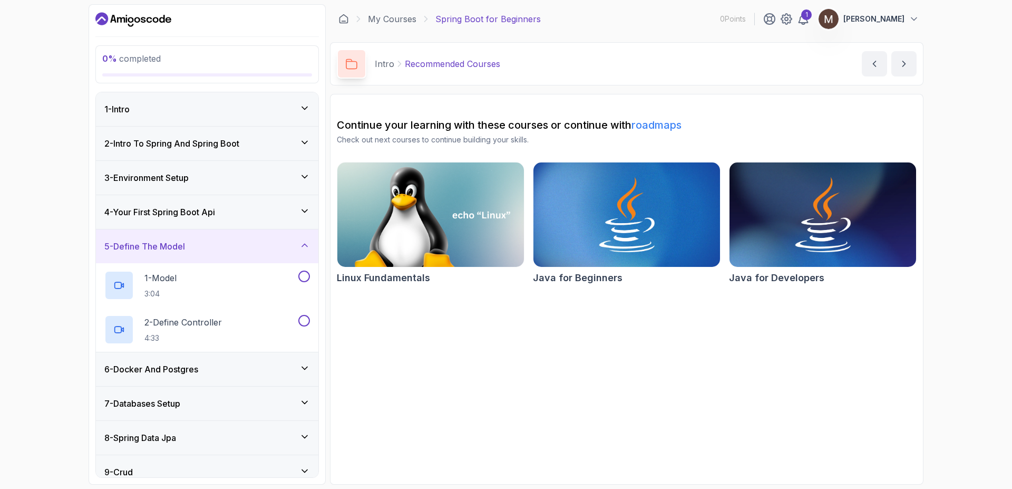
click at [213, 243] on div "5 - Define The Model" at bounding box center [207, 246] width 206 height 13
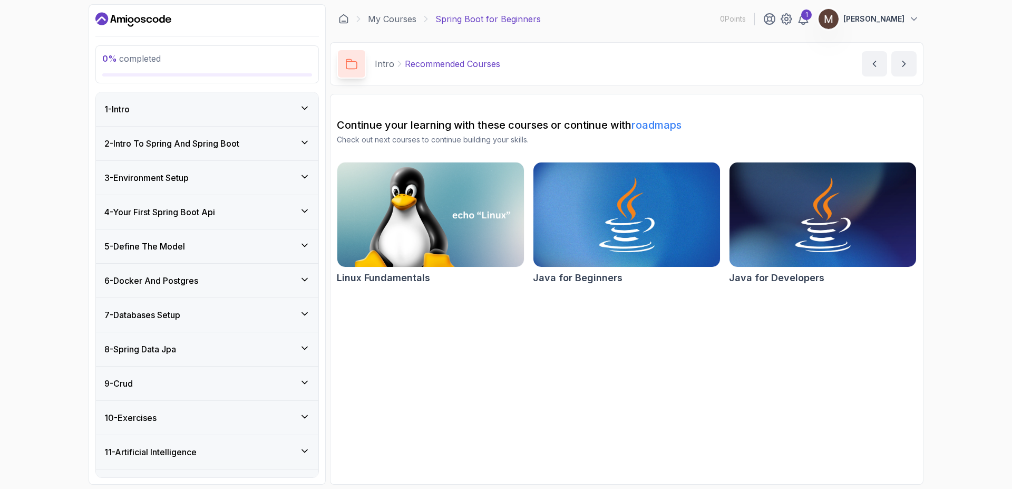
click at [202, 274] on div "6 - Docker And Postgres" at bounding box center [207, 280] width 222 height 34
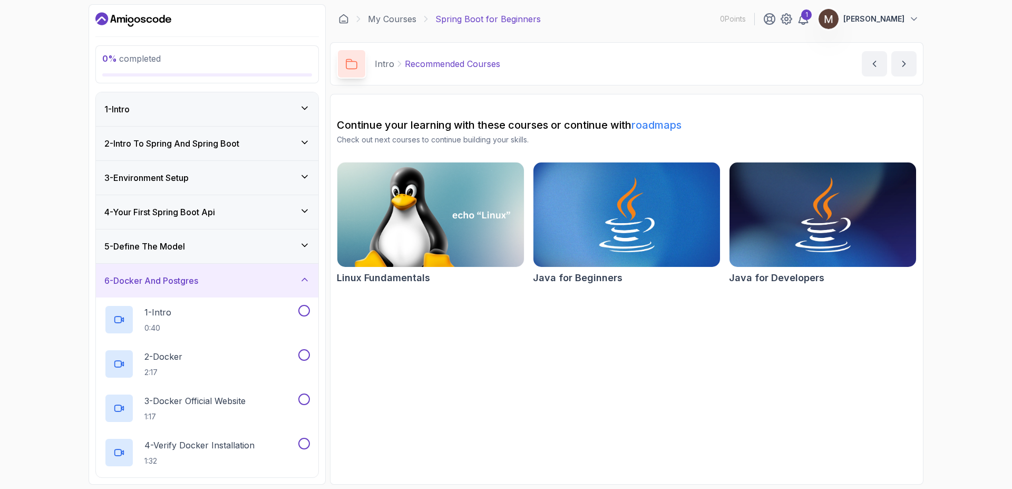
click at [236, 274] on div "6 - Docker And Postgres" at bounding box center [207, 280] width 206 height 13
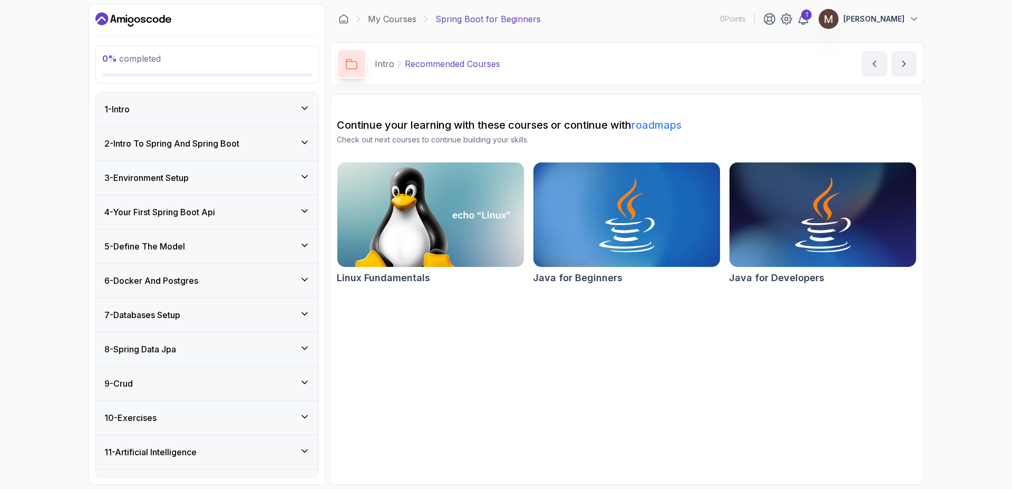
click at [174, 318] on h3 "7 - Databases Setup" at bounding box center [142, 314] width 76 height 13
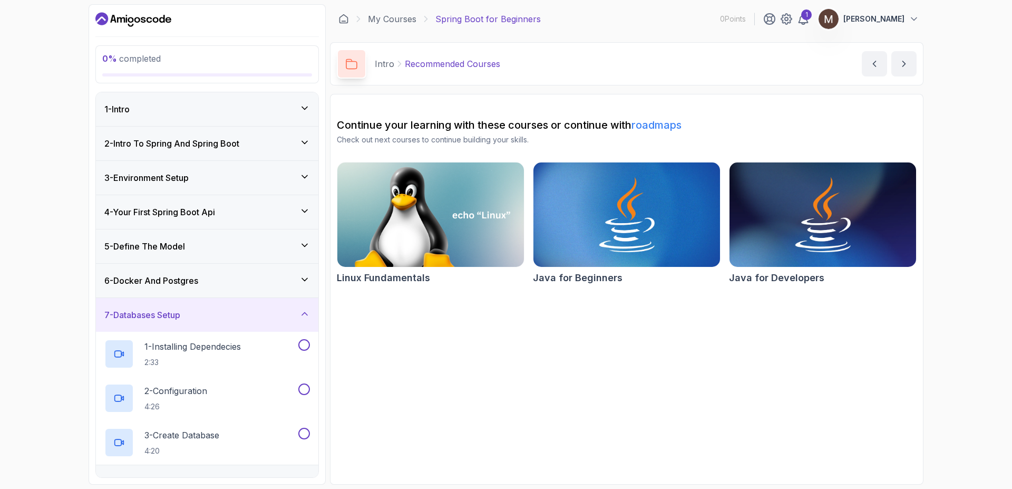
click at [169, 317] on h3 "7 - Databases Setup" at bounding box center [142, 314] width 76 height 13
